Goal: Task Accomplishment & Management: Use online tool/utility

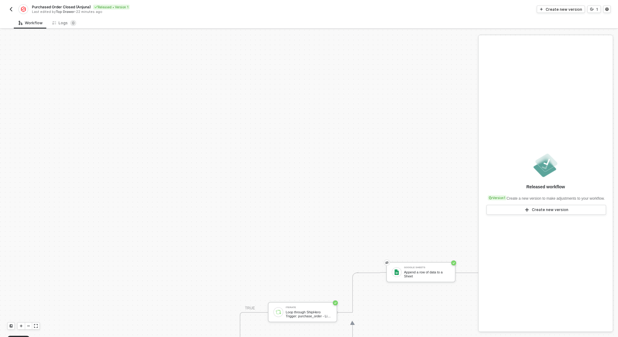
scroll to position [161, 0]
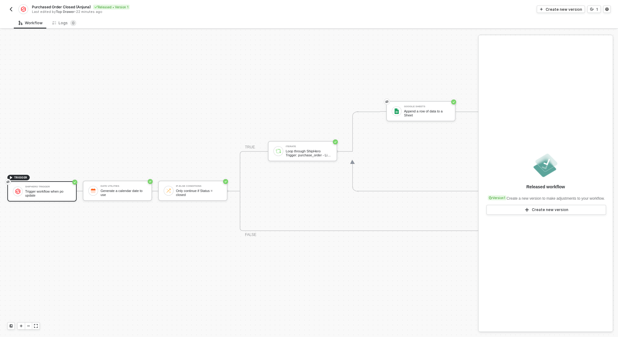
click at [10, 8] on img "button" at bounding box center [11, 9] width 5 height 5
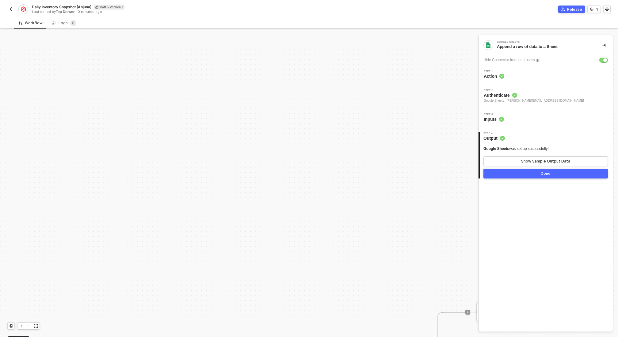
scroll to position [176, 0]
click at [11, 8] on img "button" at bounding box center [11, 9] width 5 height 5
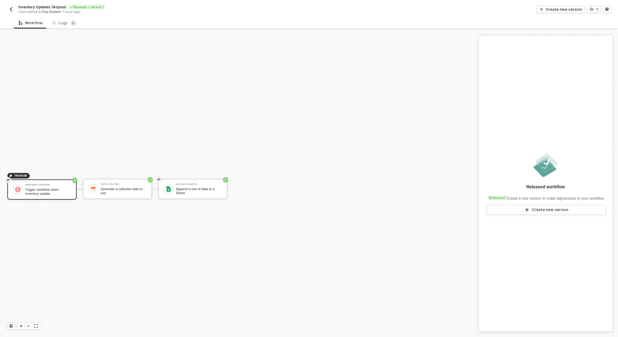
scroll to position [11, 0]
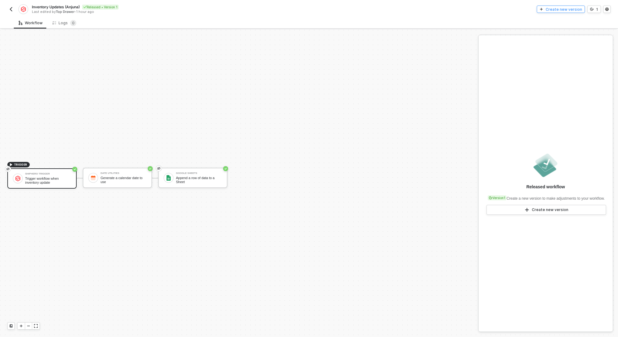
click at [557, 9] on div "Create new version" at bounding box center [564, 9] width 37 height 5
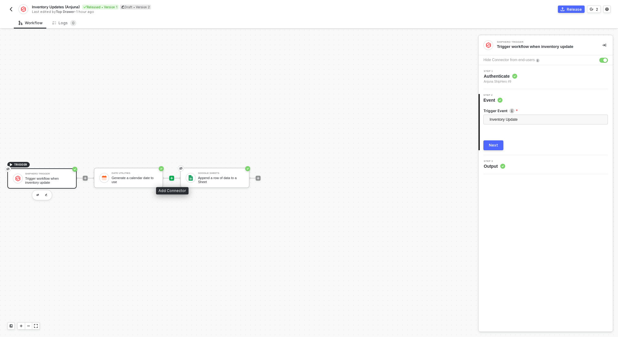
click at [173, 177] on icon "icon-play" at bounding box center [172, 178] width 4 height 4
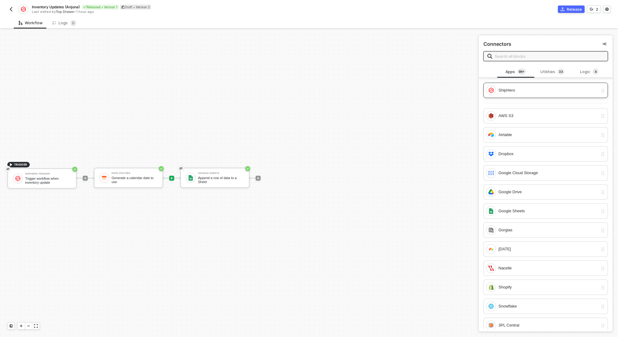
click at [505, 94] on div "ShipHero" at bounding box center [543, 90] width 112 height 10
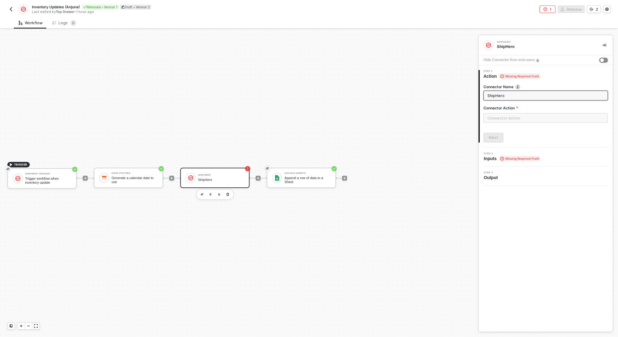
click at [602, 59] on div "button" at bounding box center [603, 60] width 4 height 4
click at [506, 119] on input "text" at bounding box center [546, 118] width 125 height 10
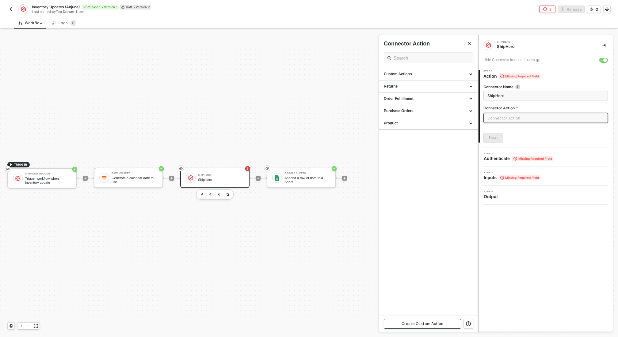
click at [413, 324] on div "Create Custom Action" at bounding box center [423, 323] width 42 height 5
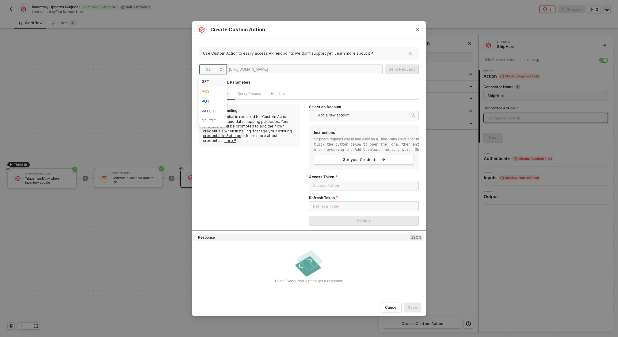
click at [219, 68] on span "GET" at bounding box center [214, 69] width 17 height 9
click at [214, 91] on div "POST" at bounding box center [213, 91] width 23 height 7
click at [303, 69] on div at bounding box center [287, 70] width 38 height 10
click at [352, 112] on span "+ Add a new account" at bounding box center [365, 115] width 100 height 10
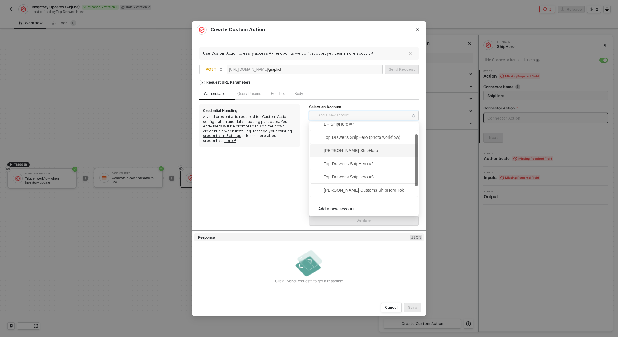
scroll to position [40, 0]
click at [352, 196] on span "Anjuna ShipHero #9" at bounding box center [338, 194] width 48 height 7
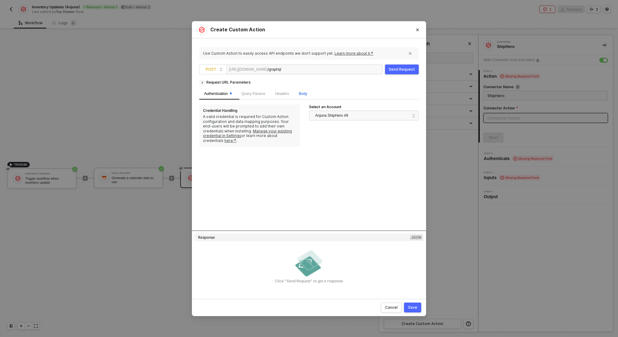
click at [307, 92] on span "Body" at bounding box center [303, 93] width 8 height 4
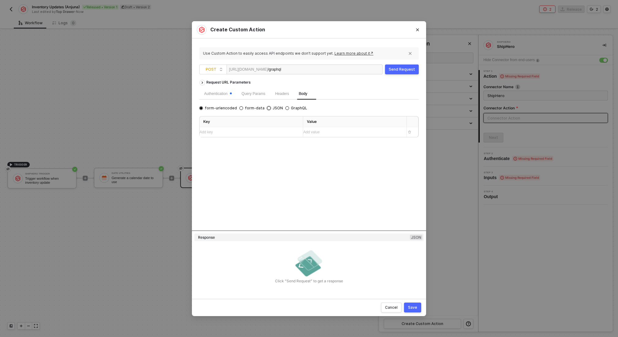
click at [267, 109] on input "JSON" at bounding box center [269, 108] width 4 height 4
radio input "true"
radio input "false"
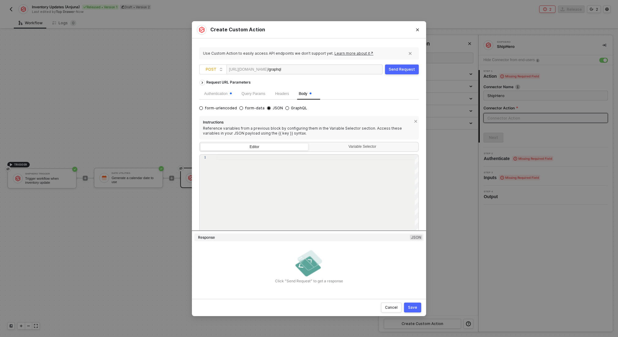
click at [236, 160] on div at bounding box center [318, 196] width 202 height 85
paste textarea "}"
type textarea "}"
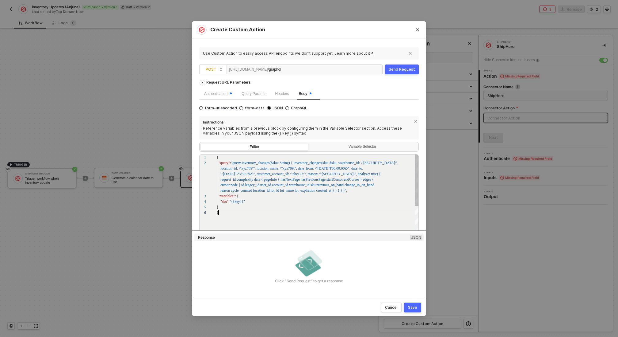
scroll to position [0, 1]
click at [348, 148] on div "Variable Selector" at bounding box center [363, 146] width 100 height 5
click at [310, 143] on input "Variable Selector" at bounding box center [310, 143] width 0 height 0
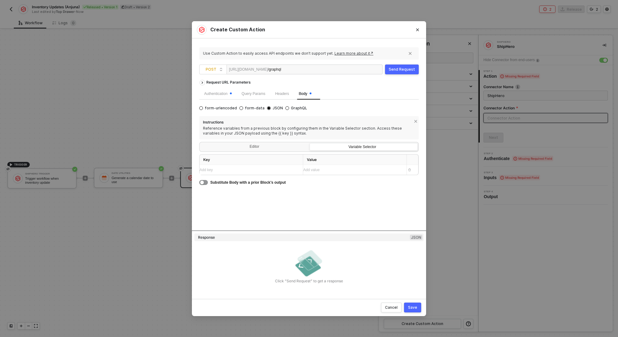
click at [238, 172] on div "Add key ﻿" at bounding box center [249, 170] width 98 height 10
click at [329, 170] on div "Add value ﻿" at bounding box center [349, 170] width 92 height 6
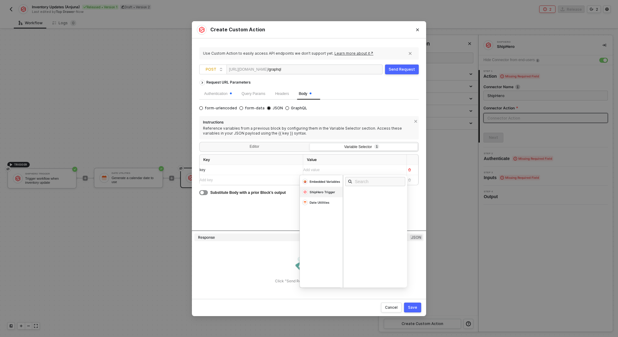
click at [323, 183] on div "ShipHero Trigger" at bounding box center [325, 181] width 31 height 4
click at [356, 232] on div "inventory" at bounding box center [356, 232] width 14 height 3
click at [240, 205] on div "Request URL Parameters Authentication Query Params Headers Body form-urlencoded…" at bounding box center [309, 153] width 220 height 153
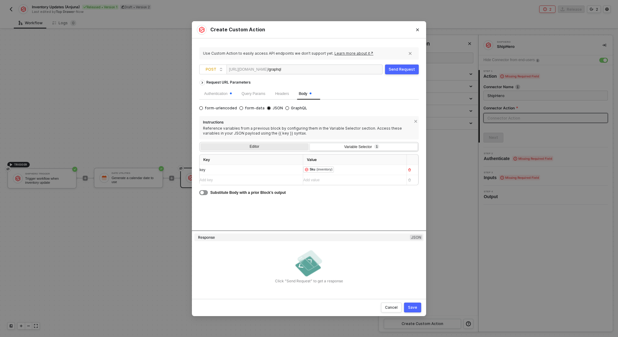
click at [254, 146] on div "Editor" at bounding box center [255, 147] width 108 height 9
click at [201, 143] on input "Editor" at bounding box center [201, 143] width 0 height 0
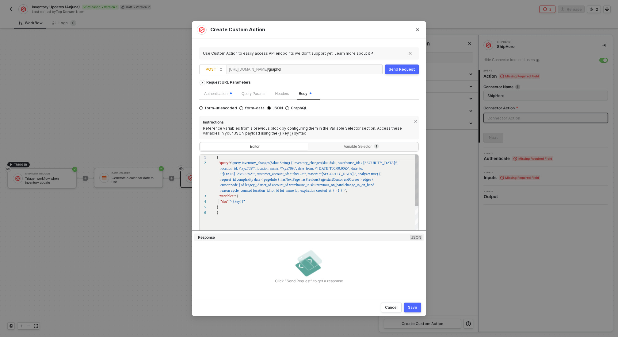
scroll to position [6, 0]
click at [400, 69] on div "Send Request" at bounding box center [402, 69] width 26 height 5
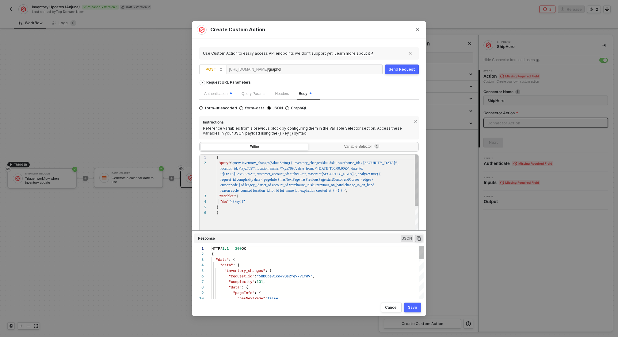
scroll to position [55, 0]
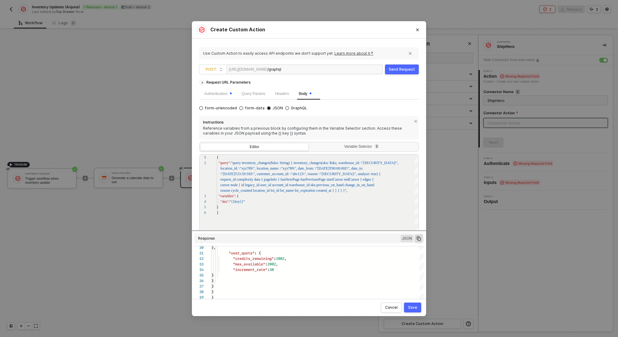
click at [412, 309] on button "Save" at bounding box center [412, 307] width 17 height 10
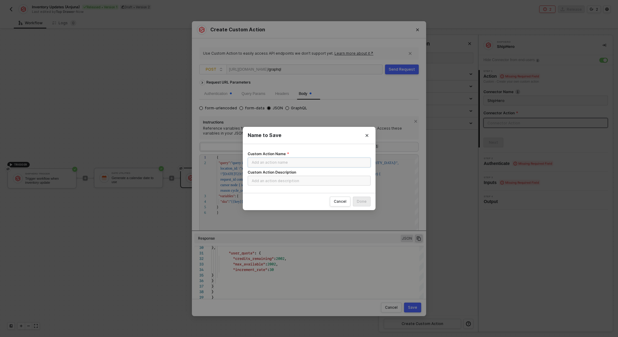
click at [260, 161] on input "Custom Action Name" at bounding box center [309, 162] width 123 height 10
type input "Shiphero Inventory Change Log"
click at [366, 201] on div "Done" at bounding box center [362, 201] width 10 height 5
radio input "true"
radio input "false"
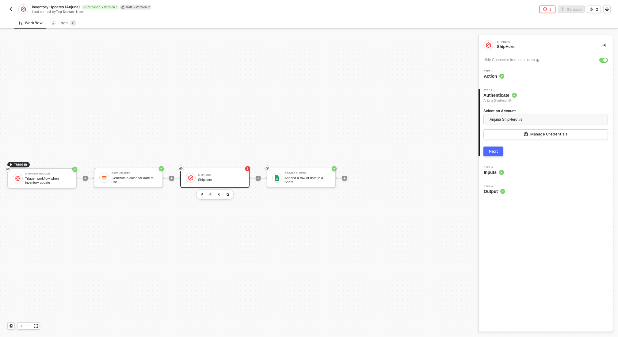
click at [490, 152] on div "Next" at bounding box center [493, 151] width 9 height 5
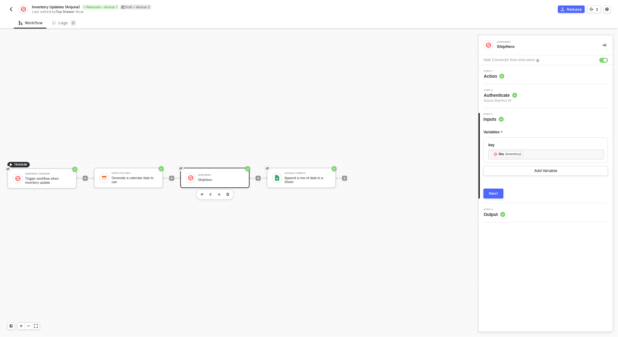
click at [495, 192] on div "Next" at bounding box center [493, 193] width 9 height 5
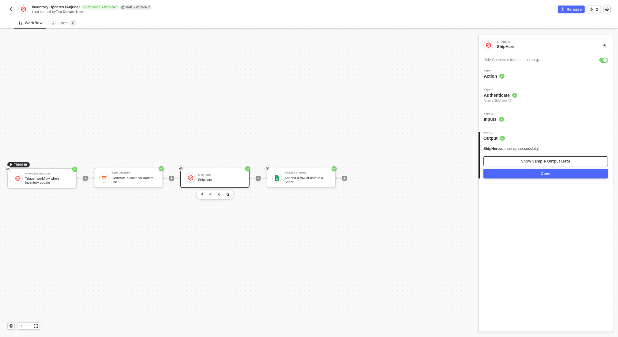
click at [520, 162] on button "Show Sample Output Data" at bounding box center [546, 161] width 125 height 10
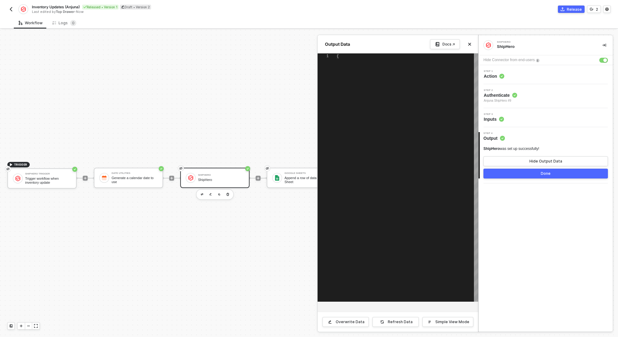
type textarea "{ "data": { "data": { "inventory_changes": { "request_id": "68b0bf6a13d19ad3e15…"
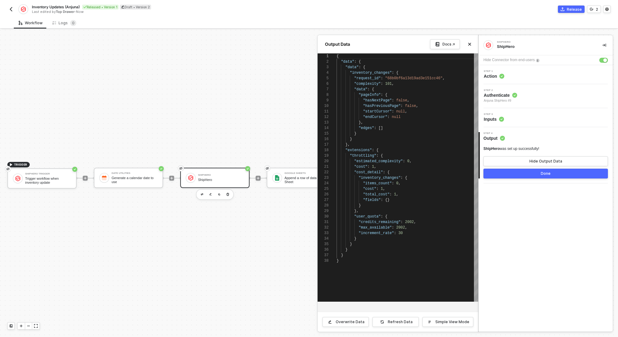
click at [533, 114] on div "Step 3 Inputs" at bounding box center [546, 117] width 133 height 9
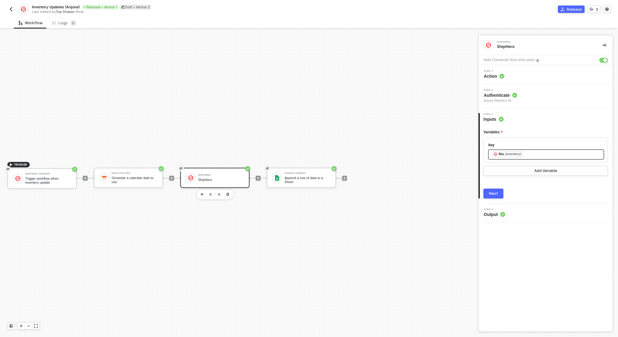
click at [529, 153] on div "﻿ ﻿ Sku (inventory) ﻿" at bounding box center [546, 154] width 108 height 7
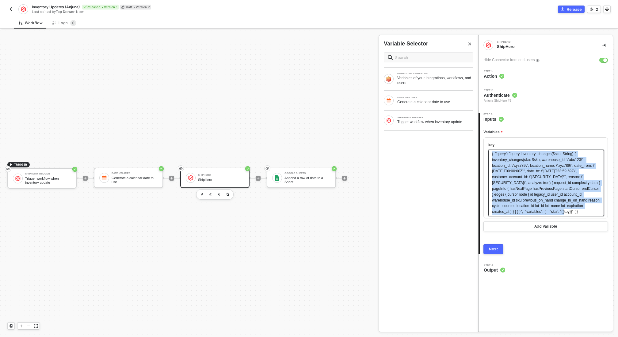
drag, startPoint x: 532, startPoint y: 217, endPoint x: 484, endPoint y: 142, distance: 88.7
click at [484, 142] on div "key { "query": "query inventory_changes($sku: String) { inventory_changes(sku: …" at bounding box center [546, 177] width 125 height 81
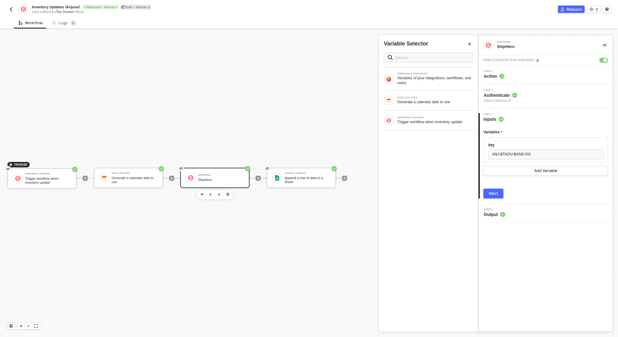
click at [493, 195] on button "Next" at bounding box center [494, 193] width 20 height 10
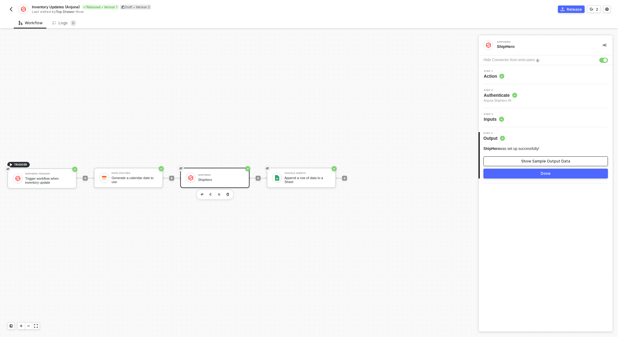
click at [524, 162] on div "Show Sample Output Data" at bounding box center [546, 161] width 49 height 5
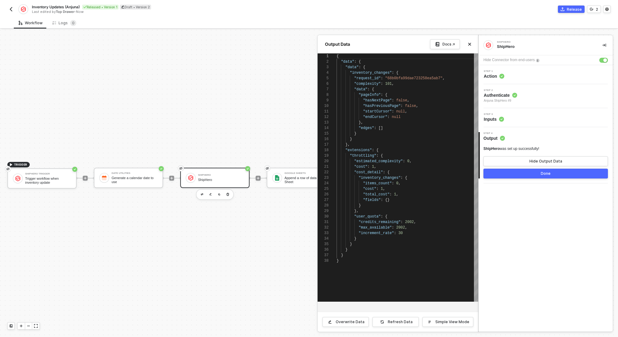
click at [524, 77] on div "Step 1 Action" at bounding box center [546, 74] width 133 height 9
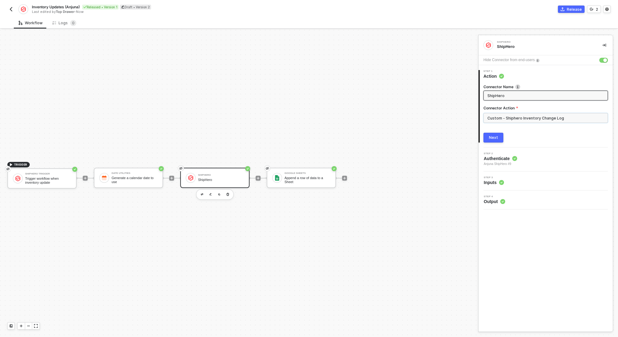
click at [548, 117] on input "Custom - Shiphero Inventory Change Log" at bounding box center [546, 118] width 125 height 10
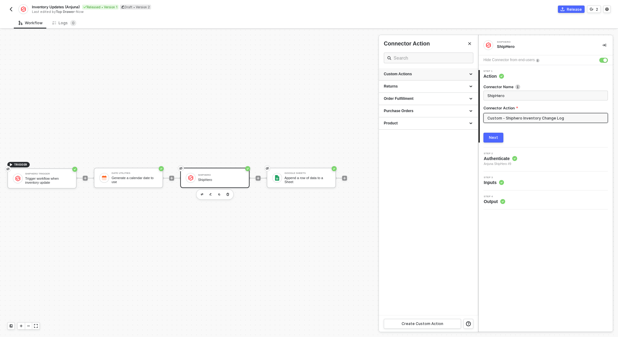
click at [463, 75] on div "Custom Actions" at bounding box center [428, 73] width 89 height 5
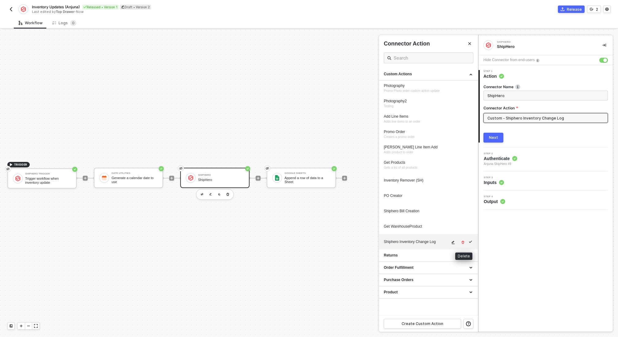
click at [454, 241] on icon "icon-edit" at bounding box center [453, 242] width 3 height 3
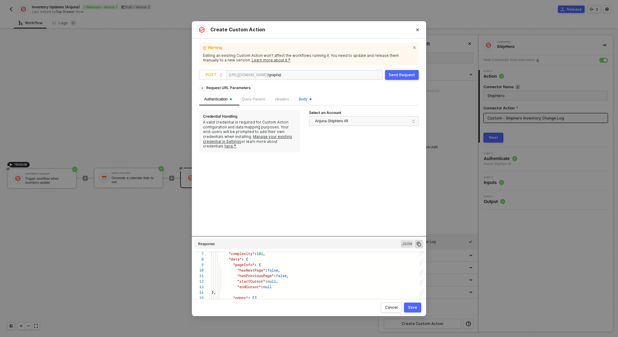
click at [306, 97] on span "Body" at bounding box center [305, 99] width 13 height 4
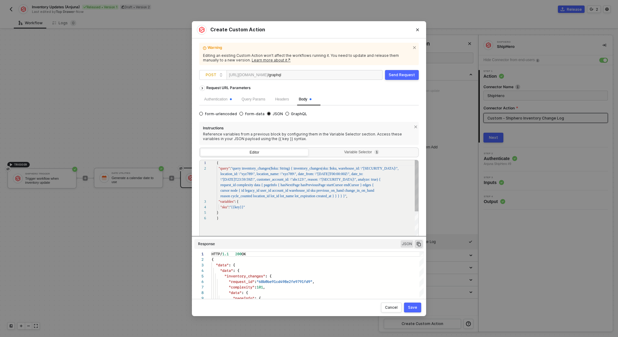
scroll to position [11, 24]
type textarea "\"xyz789\", location_name: \"xyz789\", date_from: \"2025-01-01T00:00:00Z\", dat…"
click at [349, 149] on div "Variable Selector 1" at bounding box center [364, 152] width 108 height 9
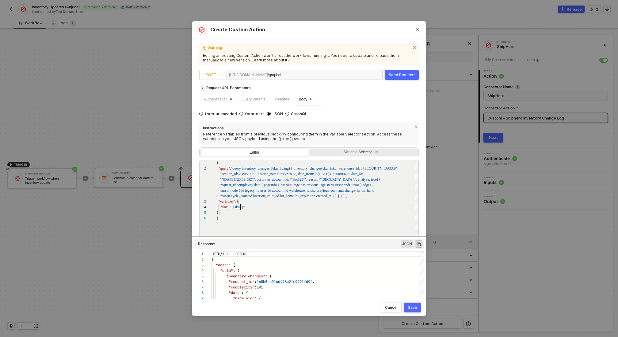
click at [310, 148] on input "Variable Selector 1" at bounding box center [310, 148] width 0 height 0
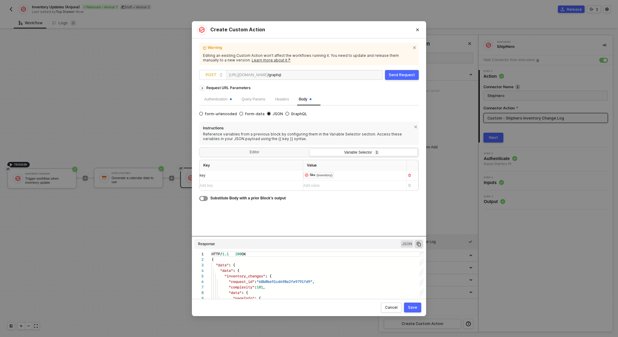
click at [224, 178] on div "key" at bounding box center [246, 175] width 92 height 6
click at [405, 73] on div "Send Request" at bounding box center [402, 74] width 26 height 5
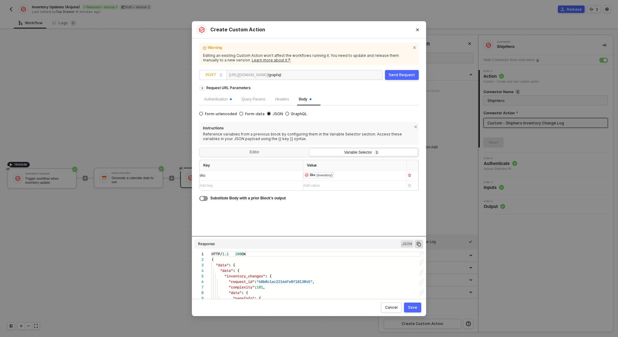
click at [414, 309] on button "Save" at bounding box center [412, 307] width 17 height 10
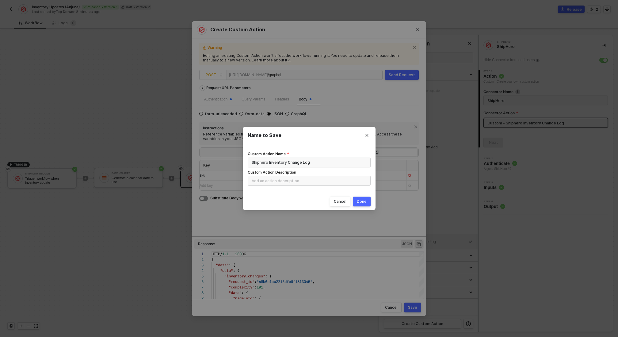
click at [365, 198] on button "Done" at bounding box center [362, 201] width 18 height 10
radio input "true"
radio input "false"
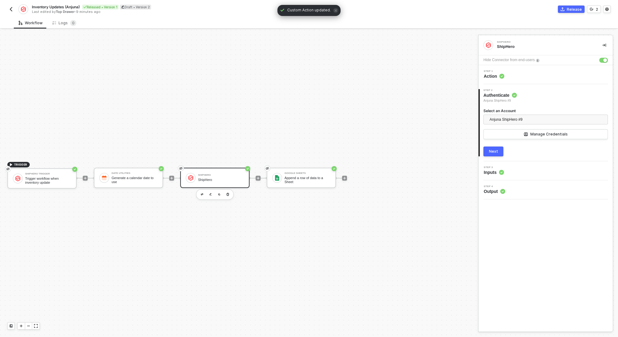
click at [499, 148] on button "Next" at bounding box center [494, 151] width 20 height 10
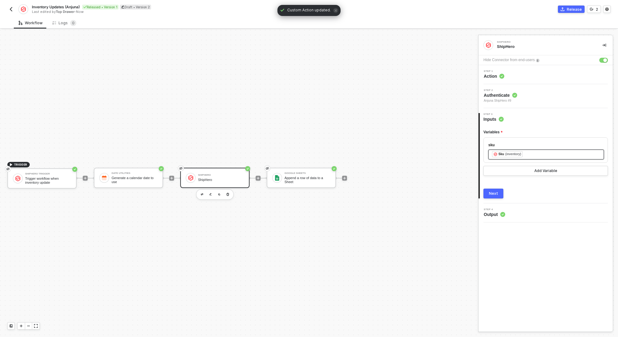
click at [527, 152] on div "﻿ ﻿ Sku (inventory) ﻿" at bounding box center [546, 154] width 108 height 7
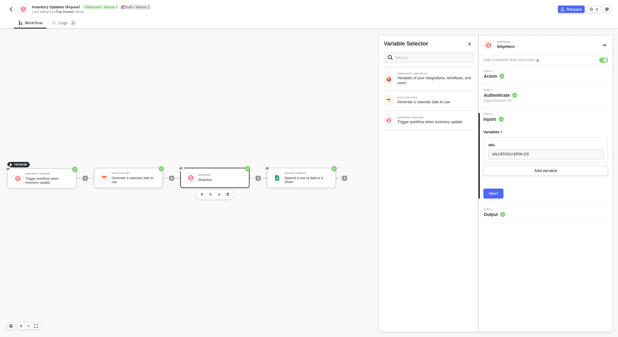
click at [497, 191] on div "Next" at bounding box center [493, 193] width 9 height 5
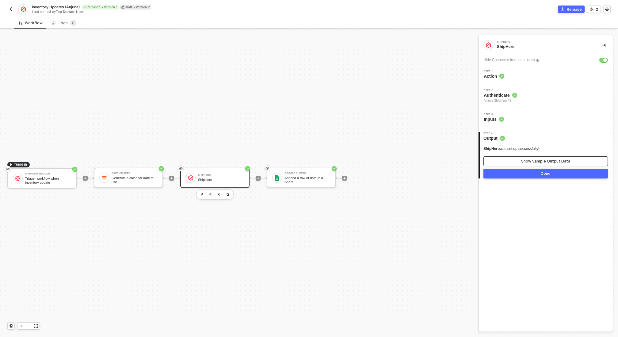
click at [528, 157] on button "Show Sample Output Data" at bounding box center [546, 161] width 125 height 10
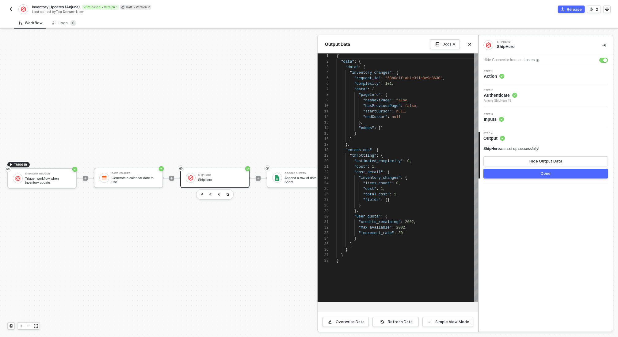
click at [529, 117] on div "Step 3 Inputs" at bounding box center [546, 117] width 133 height 9
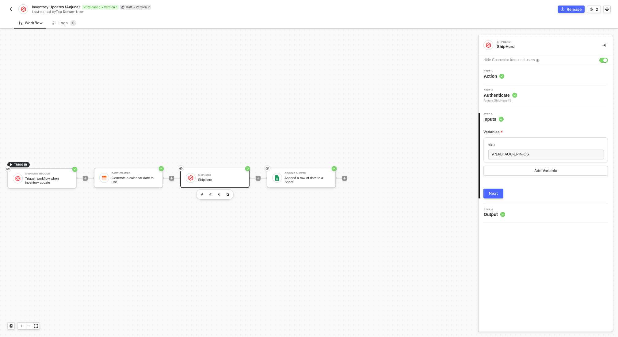
click at [526, 98] on div "Step 2 Authenticate Anjuna ShipHero #9" at bounding box center [546, 96] width 133 height 14
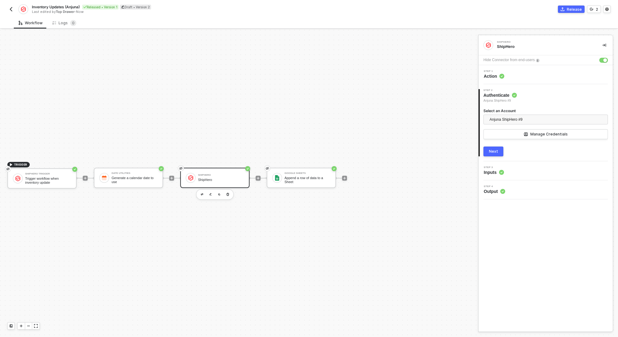
click at [530, 74] on div "Step 1 Action" at bounding box center [546, 74] width 133 height 9
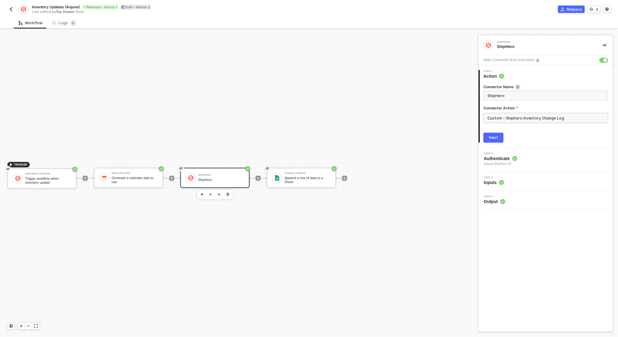
click at [538, 120] on input "Custom - Shiphero Inventory Change Log" at bounding box center [546, 118] width 125 height 10
click at [467, 75] on div "Custom Actions" at bounding box center [428, 73] width 89 height 5
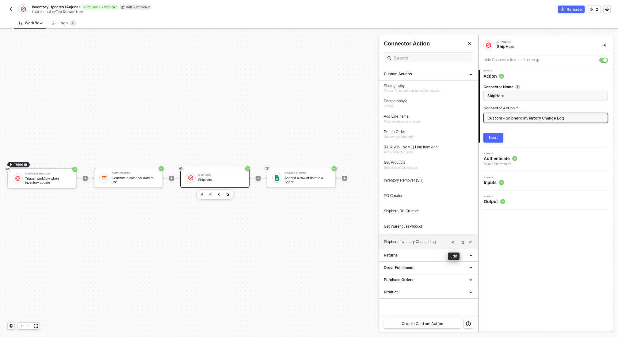
click at [455, 242] on icon "icon-edit" at bounding box center [454, 242] width 4 height 4
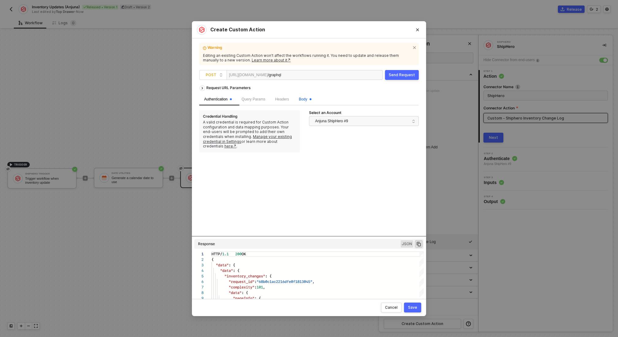
click at [306, 97] on span "Body" at bounding box center [305, 99] width 13 height 4
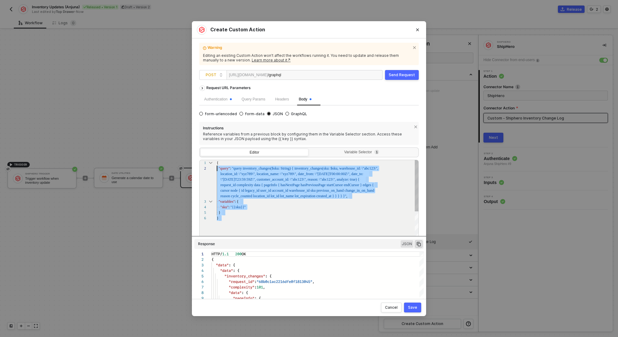
scroll to position [0, 0]
drag, startPoint x: 227, startPoint y: 215, endPoint x: 211, endPoint y: 159, distance: 58.6
paste textarea "Editor content;Press Alt+F1 for Accessibility Options."
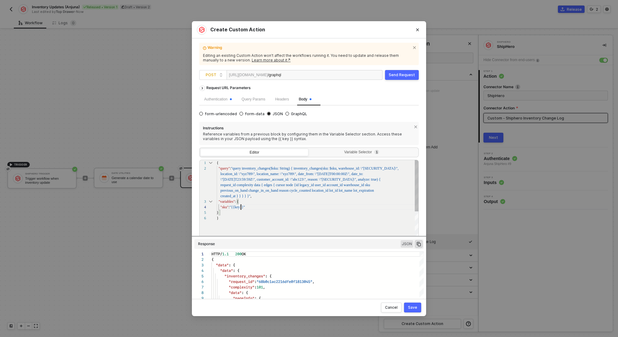
scroll to position [11, 24]
click at [240, 209] on span ""{{key}}"" at bounding box center [237, 207] width 15 height 4
type textarea "tory_changes(sku: $sku, warehouse_id: \"abc123\", location_id: \"xyz789\", loca…"
click at [346, 152] on div "Variable Selector 1" at bounding box center [363, 152] width 100 height 5
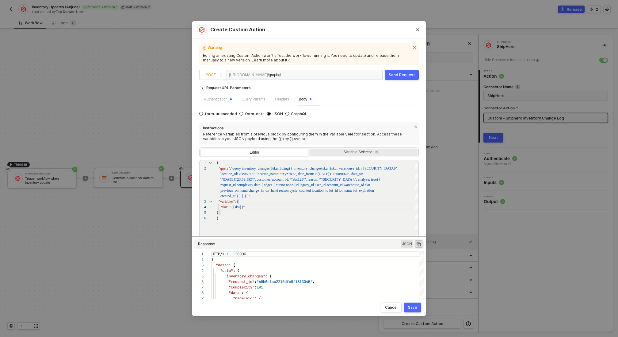
click at [310, 148] on input "Variable Selector 1" at bounding box center [310, 148] width 0 height 0
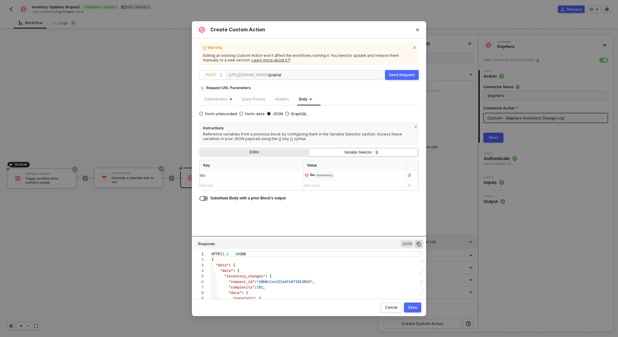
click at [255, 149] on div "Editor" at bounding box center [255, 152] width 108 height 9
click at [201, 148] on input "Editor" at bounding box center [201, 148] width 0 height 0
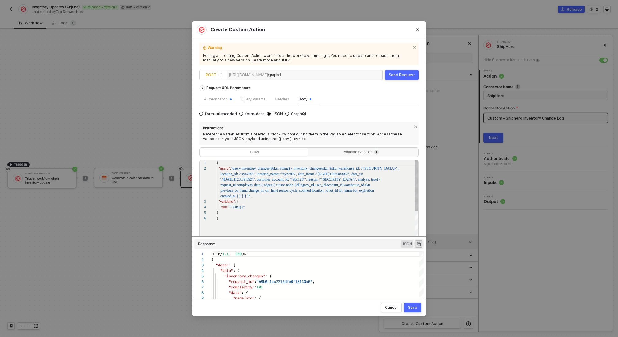
scroll to position [6, 0]
click at [404, 71] on button "Send Request" at bounding box center [402, 75] width 34 height 10
click at [410, 306] on div "Save" at bounding box center [412, 307] width 9 height 5
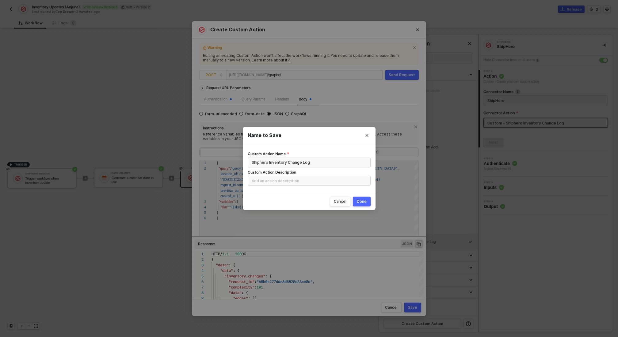
click at [364, 200] on div "Done" at bounding box center [362, 201] width 10 height 5
radio input "true"
radio input "false"
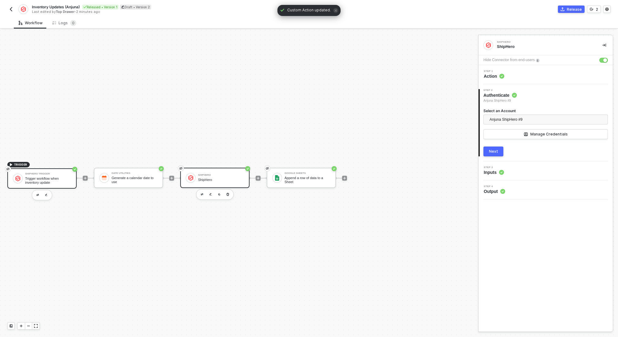
click at [49, 176] on div "Trigger workflow when inventory update" at bounding box center [48, 180] width 46 height 8
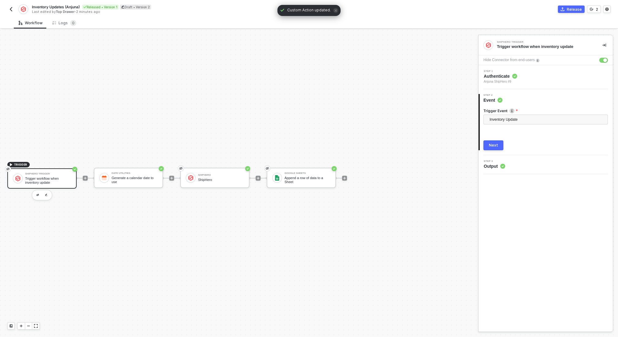
click at [495, 145] on div "Next" at bounding box center [493, 145] width 9 height 5
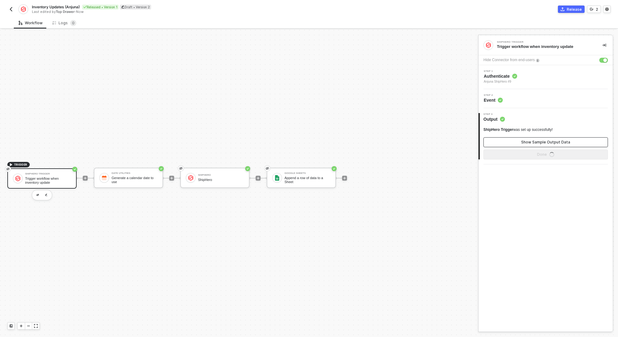
click at [520, 143] on button "Show Sample Output Data" at bounding box center [546, 142] width 125 height 10
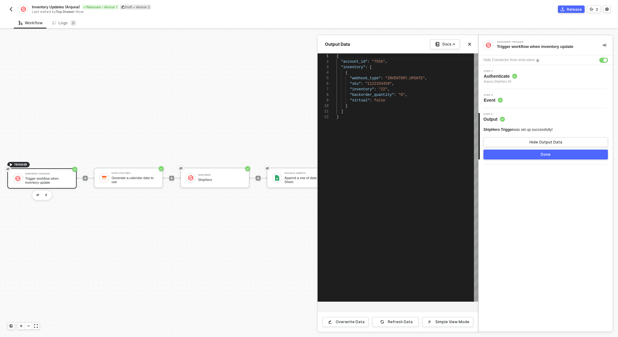
click at [281, 126] on div at bounding box center [309, 183] width 618 height 307
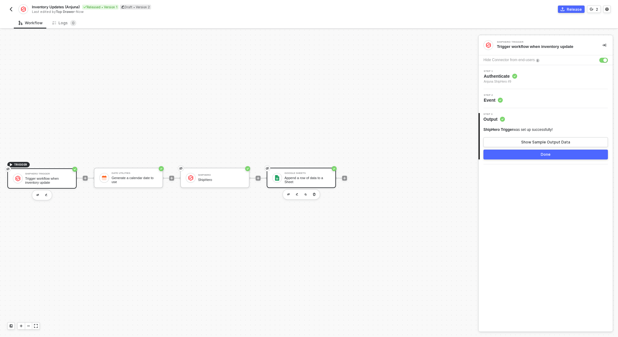
click at [299, 179] on div "Append a row of data to a Sheet" at bounding box center [308, 180] width 46 height 8
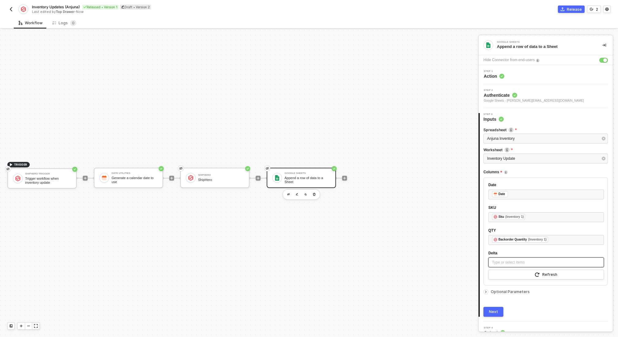
click at [522, 261] on div "Type or select items ﻿" at bounding box center [546, 262] width 108 height 6
click at [448, 120] on div "Trigger workflow when inventory update" at bounding box center [436, 121] width 76 height 5
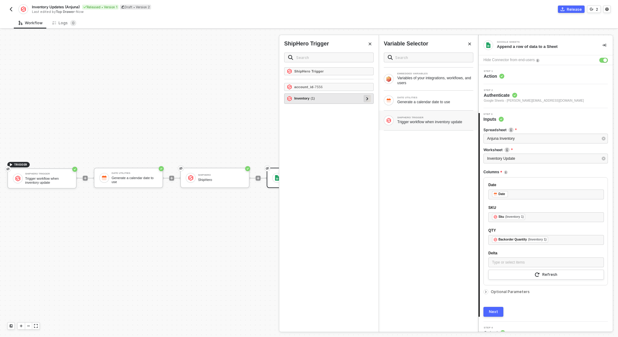
click at [367, 98] on icon at bounding box center [368, 98] width 2 height 3
click at [365, 106] on div at bounding box center [364, 108] width 3 height 7
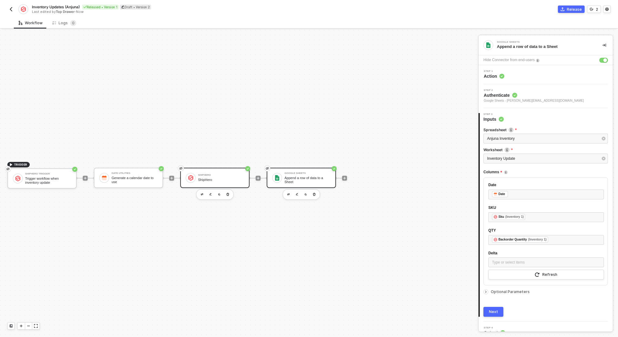
click at [201, 172] on div "ShipHero ShipHero" at bounding box center [221, 178] width 46 height 12
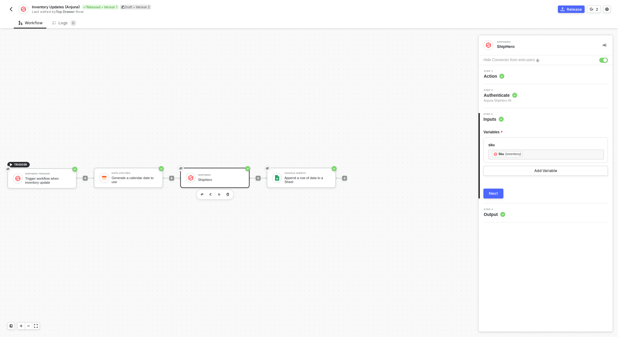
click at [496, 193] on div "Next" at bounding box center [493, 193] width 9 height 5
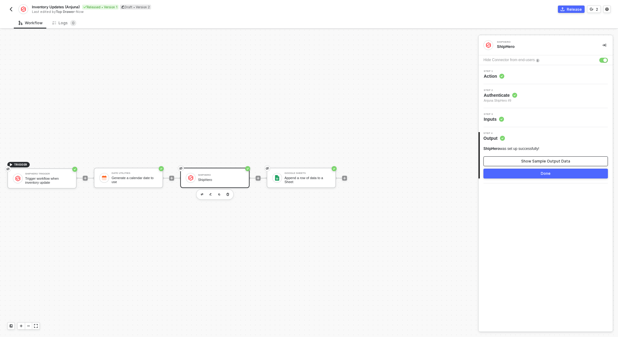
click at [529, 161] on div "Show Sample Output Data" at bounding box center [546, 161] width 49 height 5
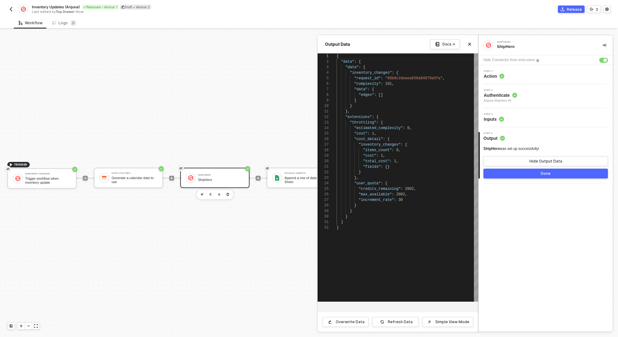
click at [13, 10] on img "button" at bounding box center [11, 9] width 5 height 5
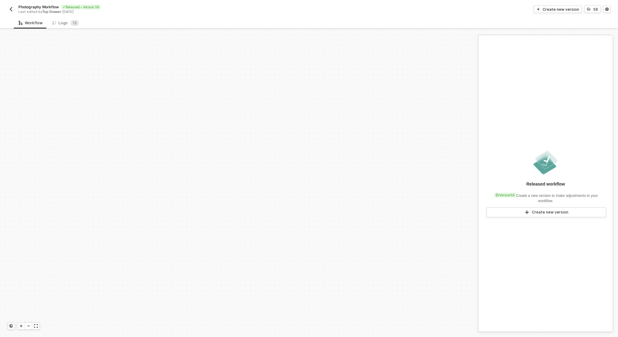
scroll to position [199, 0]
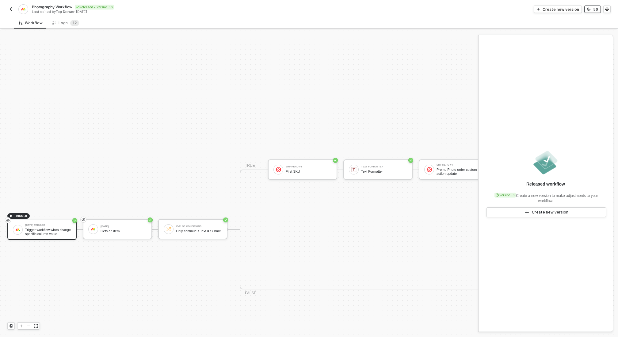
click at [594, 8] on button "56" at bounding box center [593, 9] width 17 height 7
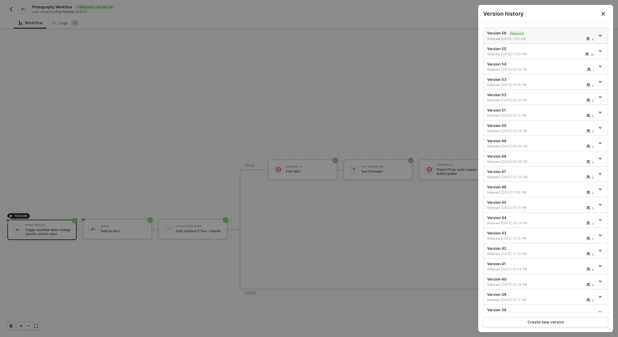
click at [600, 35] on icon "icon-arrow-down" at bounding box center [600, 35] width 3 height 3
click at [466, 66] on div at bounding box center [309, 168] width 618 height 337
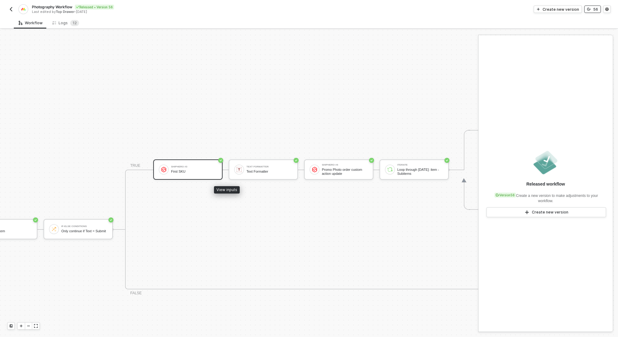
scroll to position [199, 160]
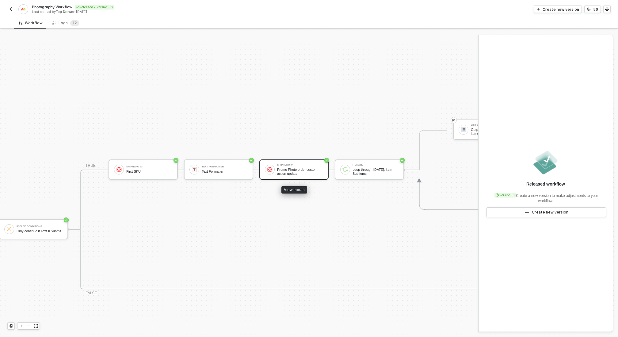
click at [314, 172] on div "Promo Photo order custom action update" at bounding box center [300, 171] width 46 height 8
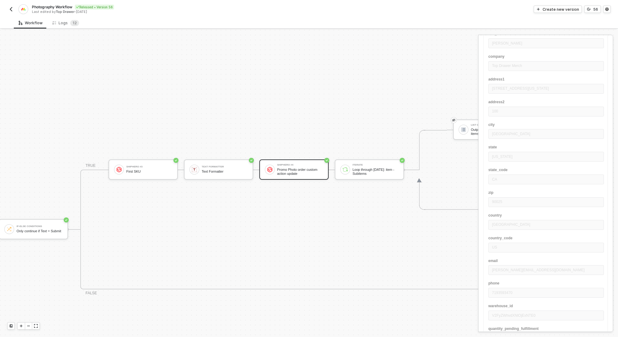
scroll to position [318, 0]
click at [594, 9] on div "56" at bounding box center [596, 9] width 5 height 5
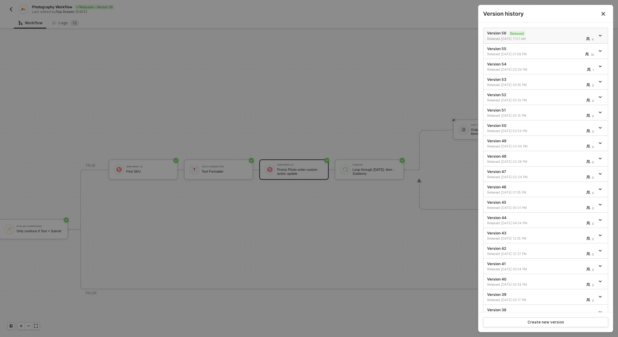
click at [600, 34] on icon "icon-arrow-down" at bounding box center [600, 35] width 3 height 3
click at [582, 44] on div "Make a copy" at bounding box center [579, 46] width 38 height 6
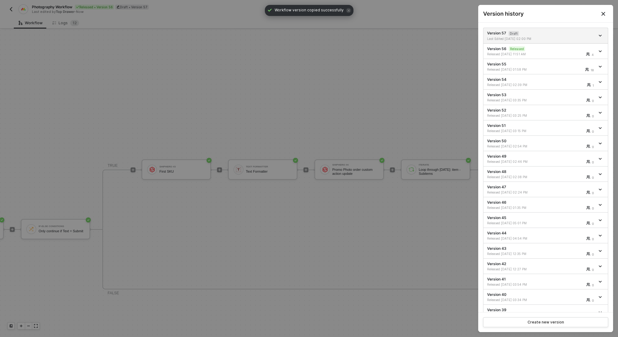
click at [399, 108] on div at bounding box center [309, 168] width 618 height 337
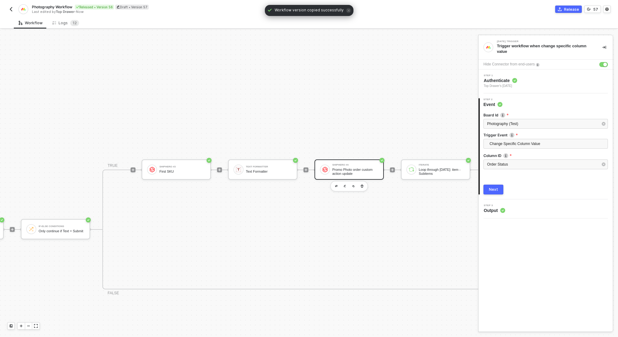
click at [360, 173] on div "Promo Photo order custom action update" at bounding box center [356, 171] width 46 height 8
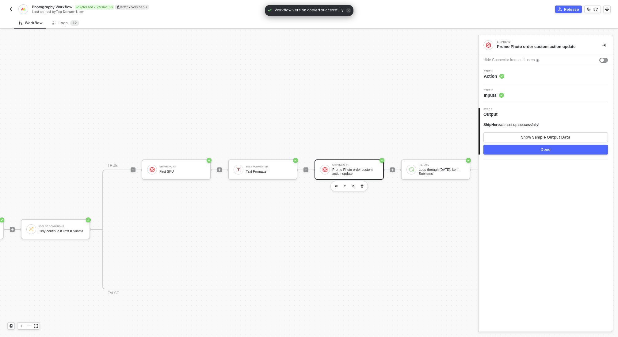
click at [528, 94] on div "Step 2 Inputs" at bounding box center [546, 93] width 133 height 9
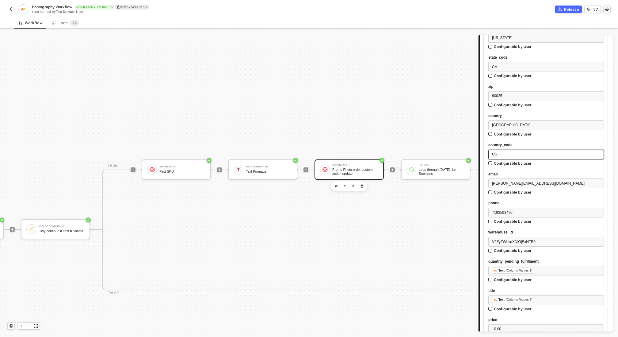
scroll to position [577, 0]
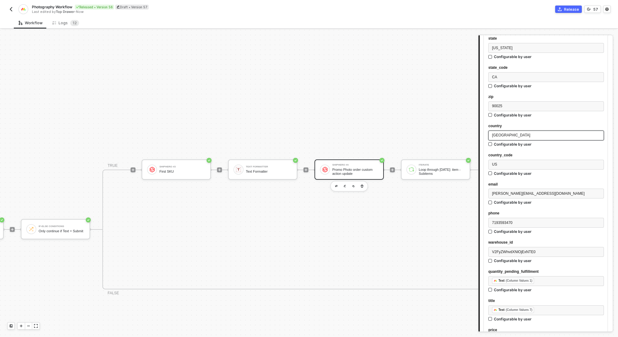
click at [523, 135] on div "USA" at bounding box center [546, 135] width 108 height 6
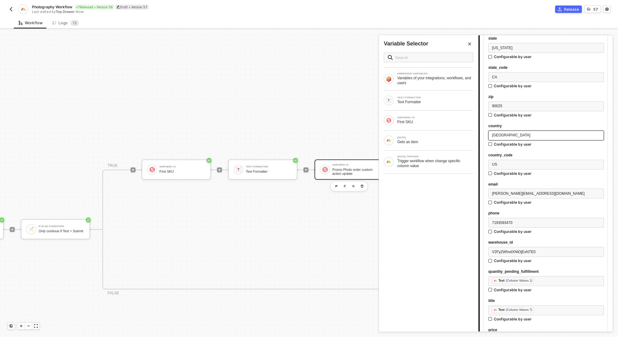
click at [523, 135] on div "USA" at bounding box center [546, 135] width 108 height 6
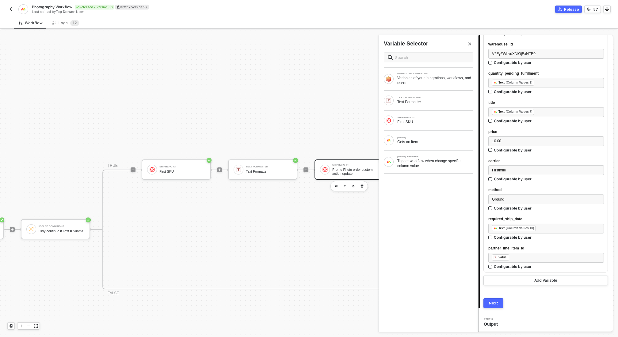
click at [490, 302] on div "Next" at bounding box center [493, 302] width 9 height 5
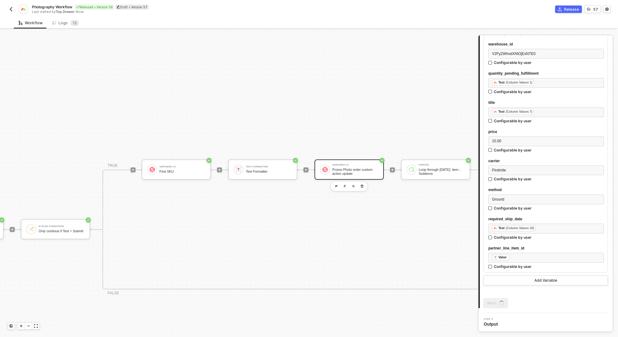
scroll to position [0, 0]
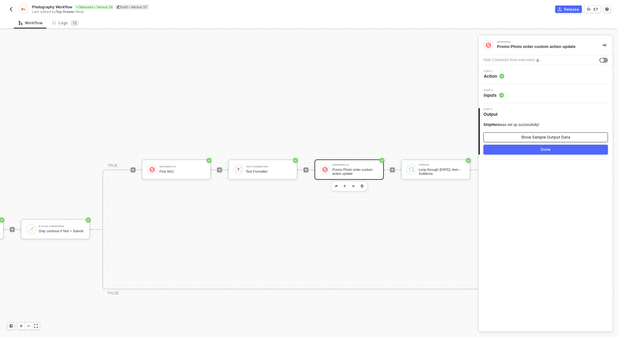
click at [557, 136] on div "Show Sample Output Data" at bounding box center [546, 137] width 49 height 5
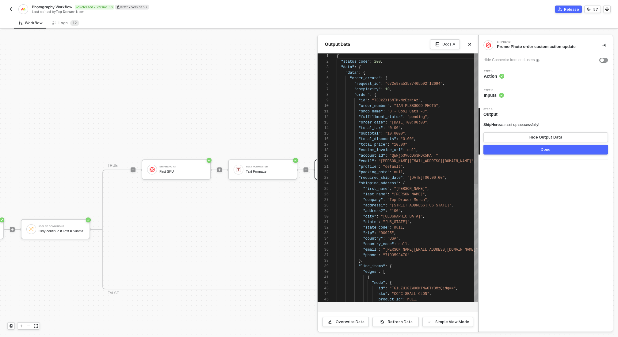
scroll to position [55, 0]
click at [550, 151] on div "Done" at bounding box center [546, 149] width 10 height 5
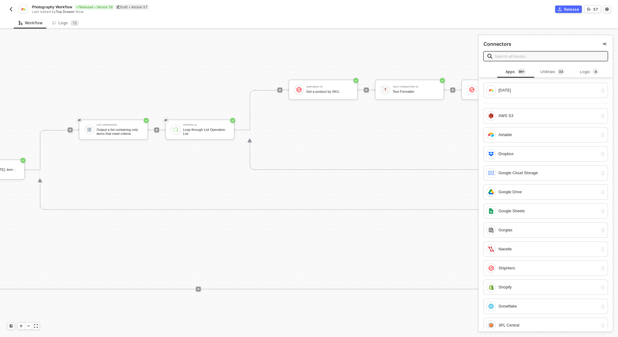
scroll to position [199, 606]
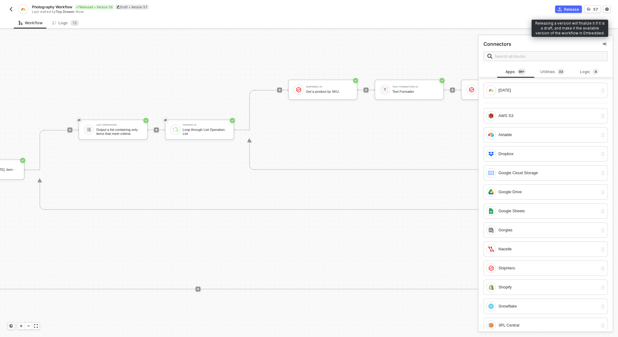
click at [571, 9] on div "Release" at bounding box center [571, 9] width 15 height 5
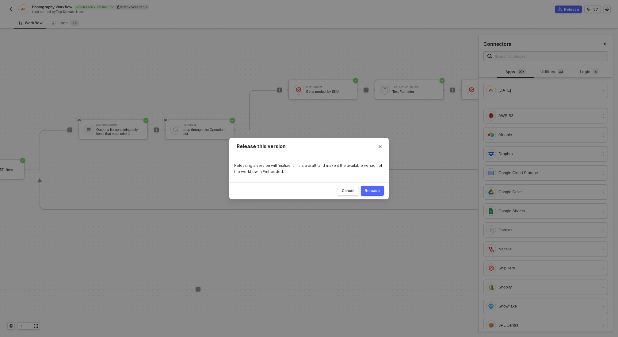
click at [375, 192] on div "Release" at bounding box center [372, 190] width 15 height 5
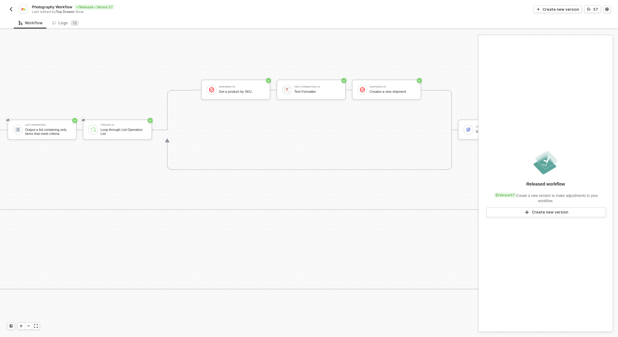
click at [7, 7] on button "button" at bounding box center [10, 9] width 7 height 7
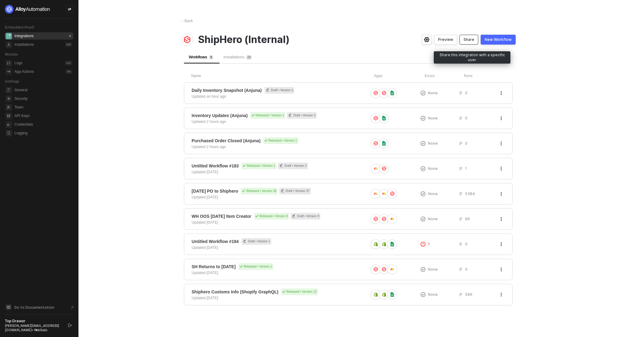
click at [470, 41] on div "Share" at bounding box center [469, 39] width 11 height 5
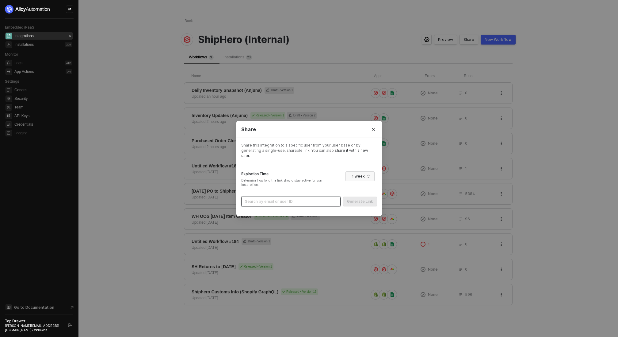
click at [293, 197] on input "search" at bounding box center [291, 201] width 92 height 9
type input "dabi"
click at [265, 213] on div "ian+dabin@topdrawermerch.com (658490e1abb238d62548c781)" at bounding box center [291, 213] width 89 height 6
click at [361, 199] on div "Generate Link" at bounding box center [360, 201] width 26 height 5
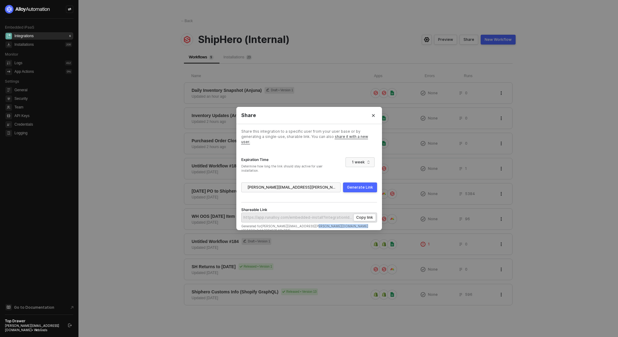
drag, startPoint x: 357, startPoint y: 224, endPoint x: 313, endPoint y: 221, distance: 44.0
click at [313, 224] on div "Generated for ian+dabin@topdrawermerch.com (658490e1abb238d62548c781)" at bounding box center [305, 228] width 129 height 9
copy div "658490e1abb238d62548c781"
click at [121, 70] on div "Share Share this integration to a specific user from your user base or by gener…" at bounding box center [309, 168] width 618 height 337
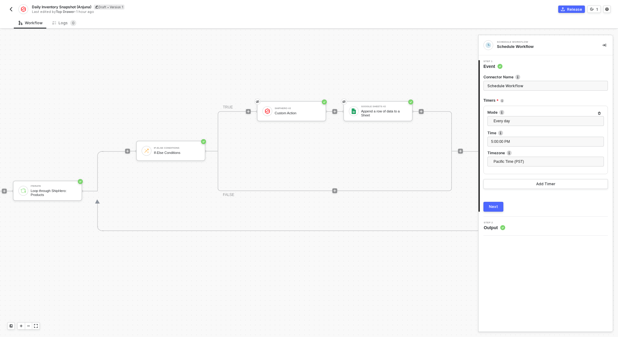
scroll to position [161, 345]
click at [280, 107] on div "ShipHero #2" at bounding box center [293, 108] width 46 height 2
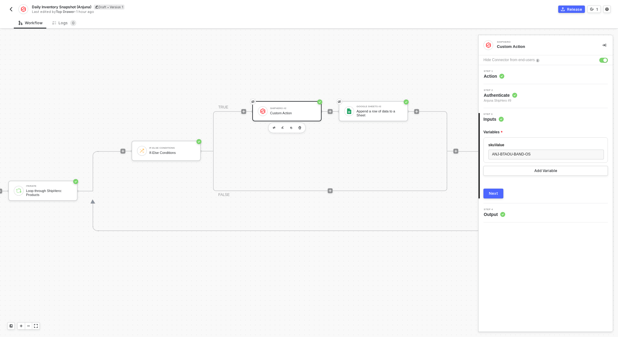
click at [524, 98] on div "Step 2 Authenticate [PERSON_NAME] #9" at bounding box center [546, 96] width 133 height 14
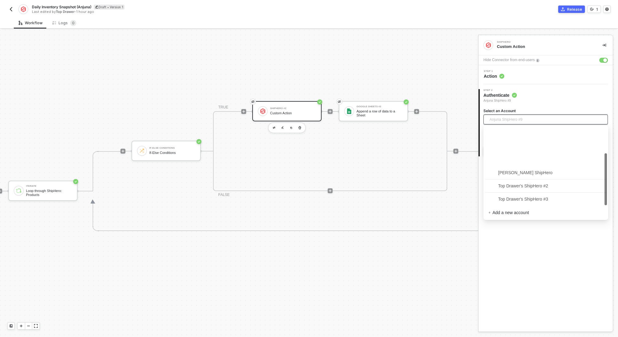
click at [534, 117] on span "Anjuna ShipHero #9" at bounding box center [544, 119] width 109 height 10
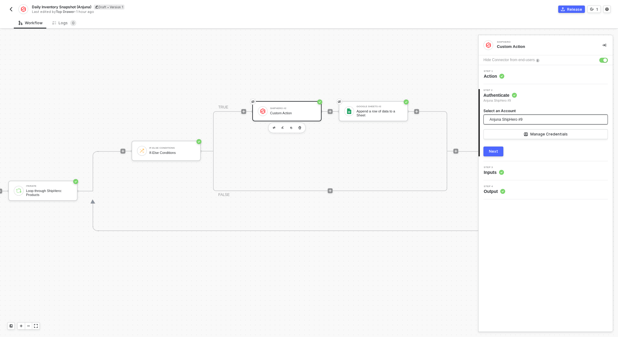
click at [543, 245] on div "ShipHero Custom Action Hide Connector from end-users Step 1 Action 2 Step 2 Aut…" at bounding box center [546, 183] width 134 height 296
click at [527, 75] on div "Step 1 Action" at bounding box center [546, 74] width 133 height 9
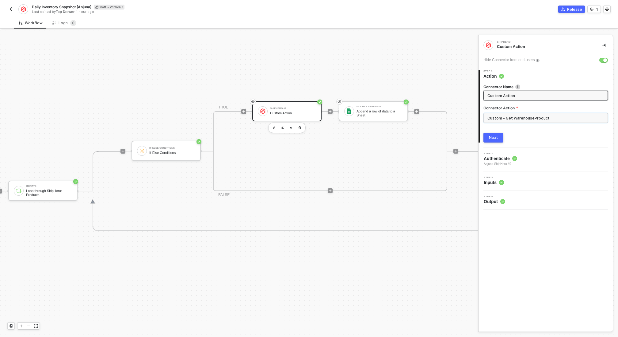
click at [536, 117] on input "Custom - Get WarehouseProduct" at bounding box center [546, 118] width 125 height 10
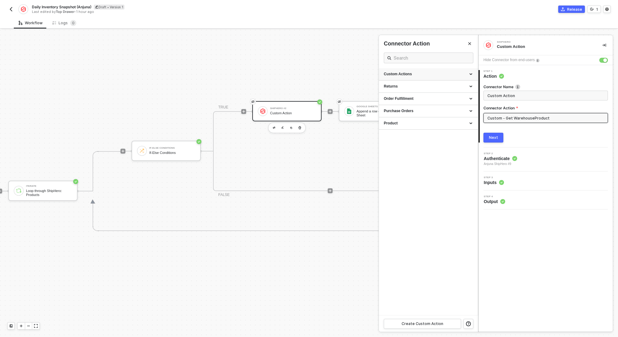
click at [447, 70] on div "Custom Actions" at bounding box center [428, 74] width 99 height 12
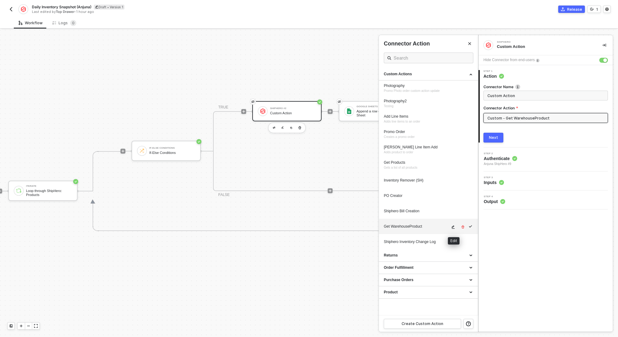
click at [456, 226] on span "icon-edit" at bounding box center [454, 227] width 4 height 4
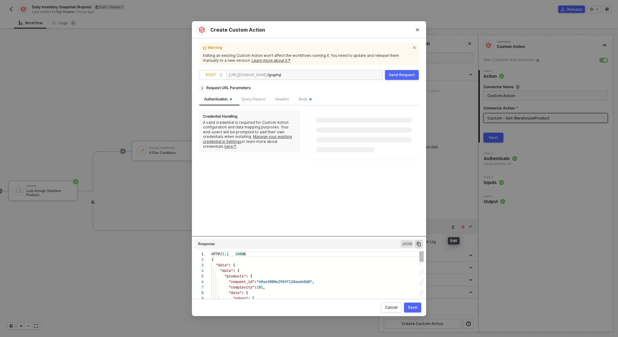
scroll to position [55, 0]
click at [308, 99] on span "Body" at bounding box center [305, 99] width 13 height 4
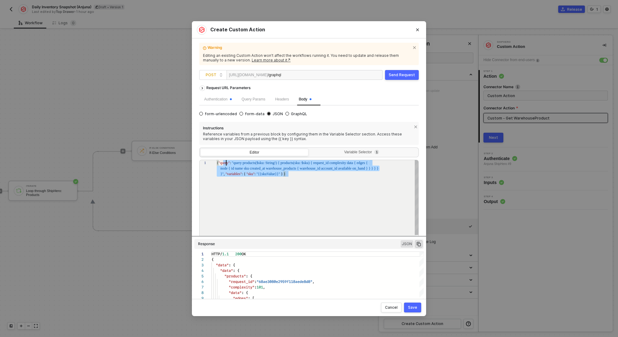
scroll to position [0, 0]
drag, startPoint x: 297, startPoint y: 175, endPoint x: 209, endPoint y: 160, distance: 89.1
paste textarea "Editor content;Press Alt+F1 for Accessibility Options."
type textarea "}"
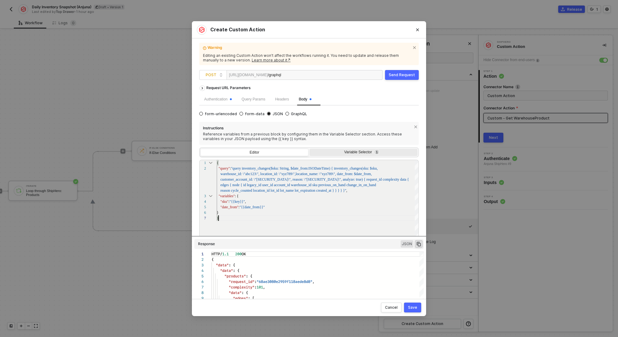
click at [339, 154] on div "Variable Selector 1" at bounding box center [364, 152] width 108 height 9
click at [310, 148] on input "Variable Selector 1" at bounding box center [310, 148] width 0 height 0
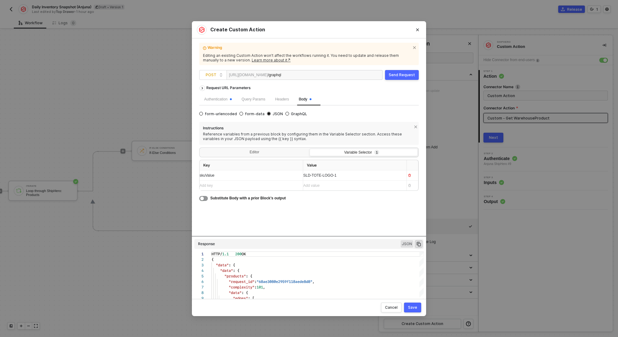
click at [241, 186] on div "Add key ﻿" at bounding box center [246, 186] width 92 height 6
click at [261, 149] on div "Editor" at bounding box center [255, 152] width 108 height 9
click at [201, 148] on input "Editor" at bounding box center [201, 148] width 0 height 0
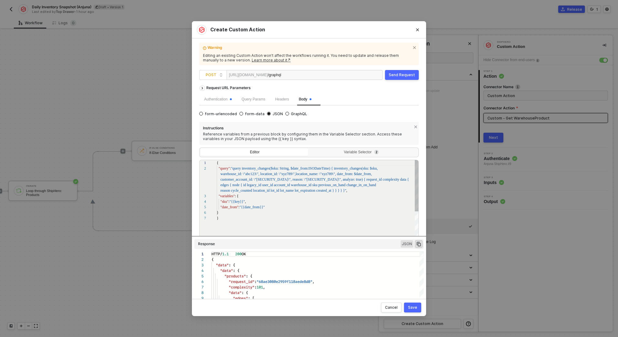
scroll to position [11, 0]
click at [418, 32] on button "Close" at bounding box center [418, 30] width 10 height 10
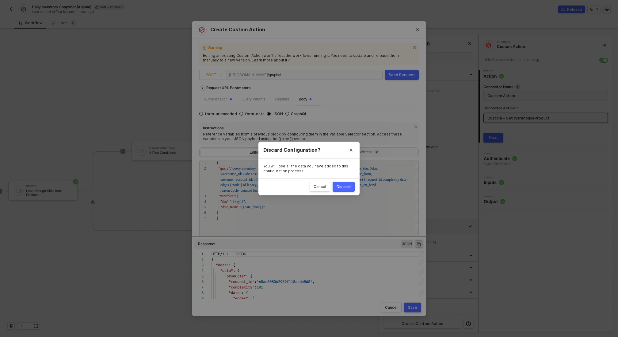
click at [344, 185] on div "Discard" at bounding box center [344, 186] width 14 height 5
radio input "true"
radio input "false"
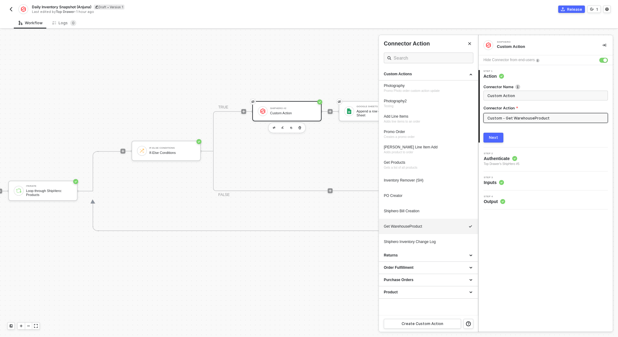
click at [533, 118] on input "Custom - Get WarehouseProduct" at bounding box center [546, 118] width 125 height 10
click at [557, 117] on input "Custom - Get WarehouseProduct" at bounding box center [546, 118] width 125 height 10
click at [542, 95] on input "Custom Action" at bounding box center [545, 95] width 115 height 7
click at [423, 242] on div "Shiphero Inventory Change Log" at bounding box center [417, 241] width 66 height 5
type input "Custom - Shiphero Inventory Change Log"
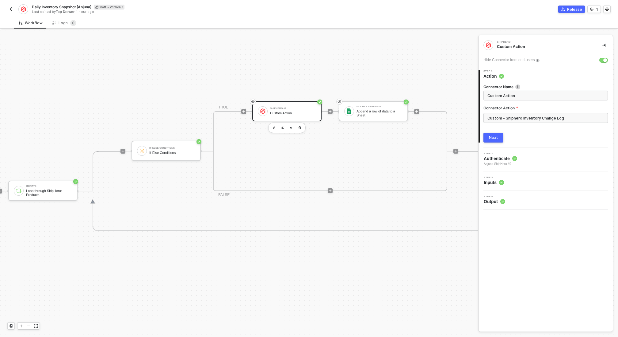
click at [490, 139] on div "Next" at bounding box center [493, 137] width 9 height 5
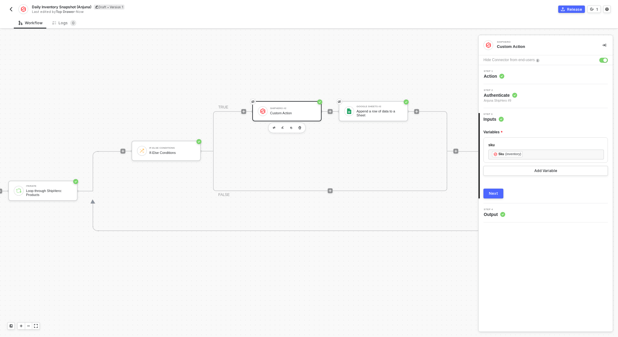
click at [513, 89] on span "Step 2" at bounding box center [500, 90] width 33 height 2
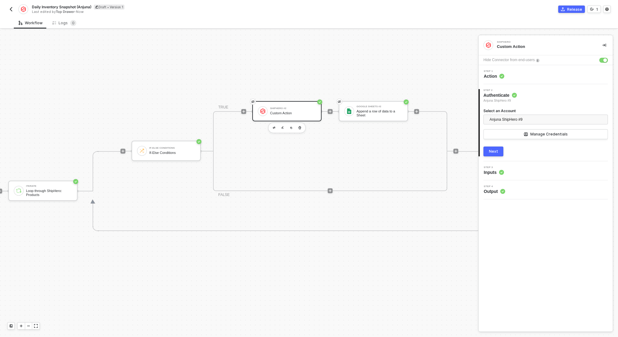
click at [514, 79] on div "Step 1 Action" at bounding box center [546, 74] width 134 height 19
click at [514, 77] on div "Step 1 Action" at bounding box center [546, 74] width 133 height 9
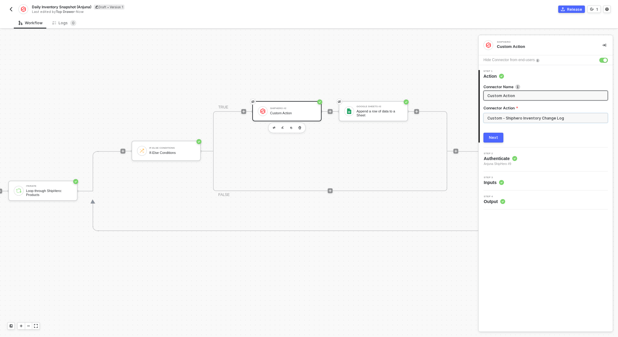
click at [572, 117] on input "Custom - Shiphero Inventory Change Log" at bounding box center [546, 118] width 125 height 10
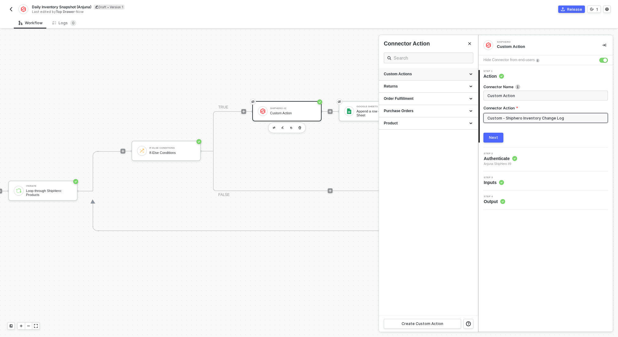
click at [462, 74] on div "Custom Actions" at bounding box center [428, 73] width 89 height 5
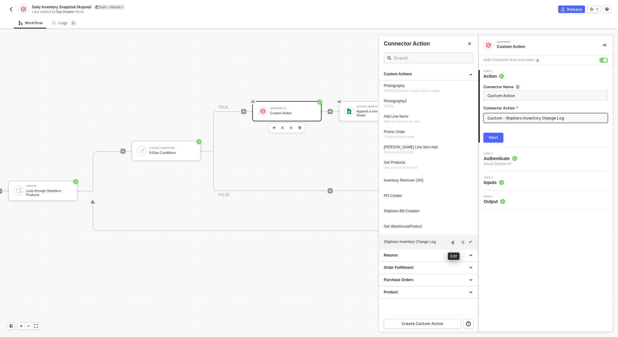
click at [453, 240] on icon "icon-edit" at bounding box center [454, 242] width 4 height 4
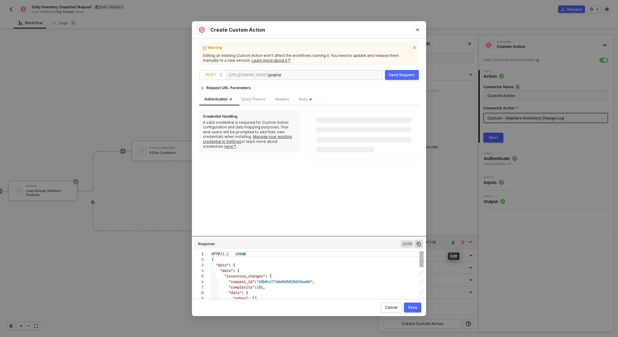
scroll to position [55, 0]
click at [309, 103] on div "Body" at bounding box center [305, 99] width 22 height 12
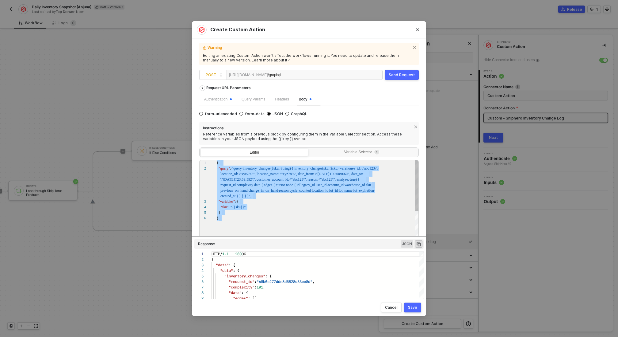
scroll to position [0, 0]
drag, startPoint x: 229, startPoint y: 218, endPoint x: 215, endPoint y: 163, distance: 56.8
paste textarea "Editor content;Press Alt+F1 for Accessibility Options."
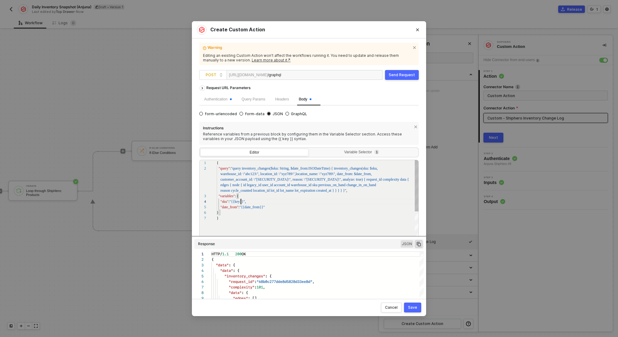
scroll to position [11, 24]
click at [241, 202] on span ""{{key}}"" at bounding box center [237, 201] width 15 height 4
type textarea "y_changes($sku: String, $date_from: ISODateTime) { inventory_changes(sku: $sku,…"
click at [341, 151] on div "Variable Selector 1" at bounding box center [363, 152] width 100 height 5
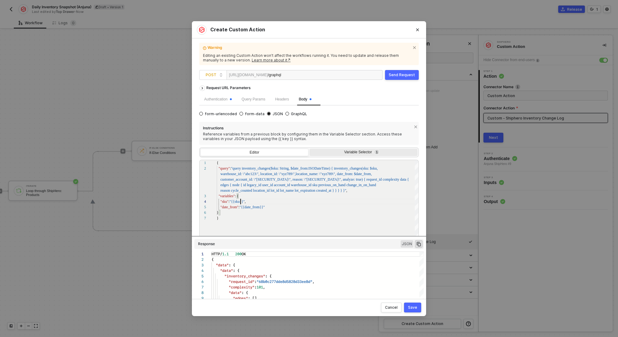
click at [310, 148] on input "Variable Selector 1" at bounding box center [310, 148] width 0 height 0
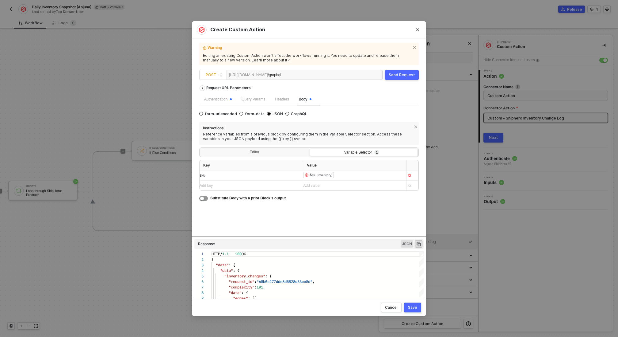
click at [221, 187] on div "Add key ﻿" at bounding box center [249, 186] width 98 height 6
click at [325, 183] on div "Add value ﻿" at bounding box center [349, 186] width 92 height 6
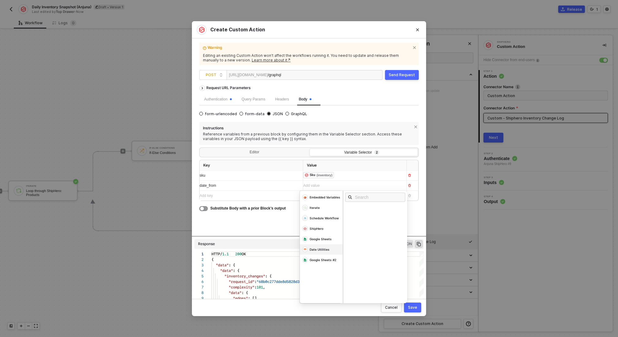
click at [318, 202] on div "Date Utilities" at bounding box center [321, 197] width 43 height 10
click at [320, 247] on div "Date Utilities" at bounding box center [320, 249] width 20 height 4
click at [356, 206] on div "Date" at bounding box center [377, 208] width 64 height 7
click at [258, 226] on div "Request URL Parameters Authentication Query Params Headers Body form-urlencoded…" at bounding box center [309, 158] width 220 height 153
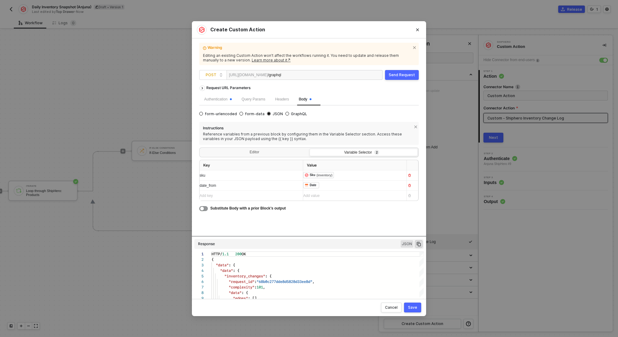
click at [388, 73] on button "Send Request" at bounding box center [402, 75] width 34 height 10
click at [413, 310] on button "Save" at bounding box center [412, 307] width 17 height 10
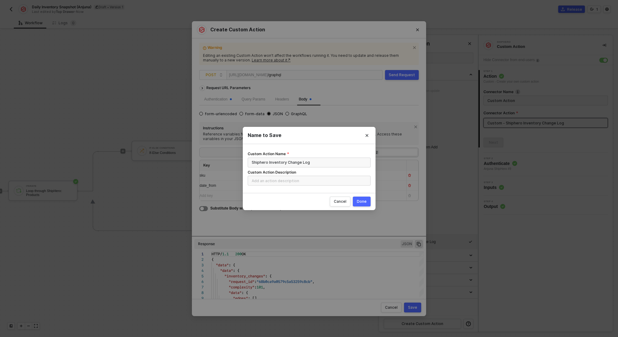
click at [362, 202] on div "Done" at bounding box center [362, 201] width 10 height 5
radio input "true"
radio input "false"
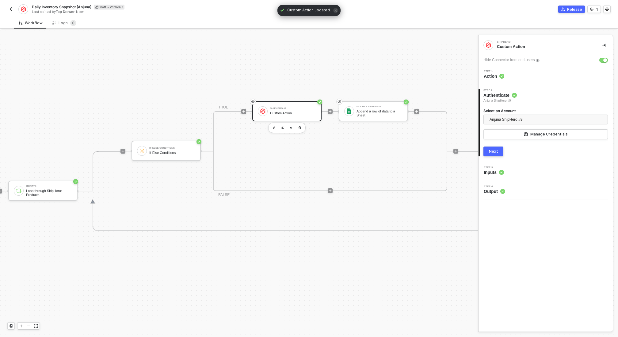
click at [496, 151] on div "Next" at bounding box center [493, 151] width 9 height 5
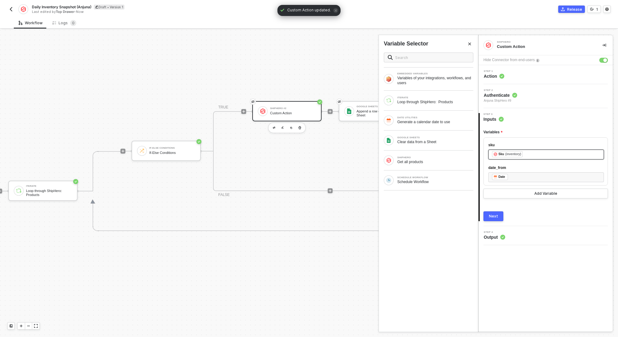
click at [538, 153] on div "﻿ ﻿ Sku (inventory) ﻿" at bounding box center [546, 154] width 108 height 7
click at [506, 155] on div "Type or select items ﻿" at bounding box center [546, 154] width 108 height 6
click at [495, 211] on button "Next" at bounding box center [494, 216] width 20 height 10
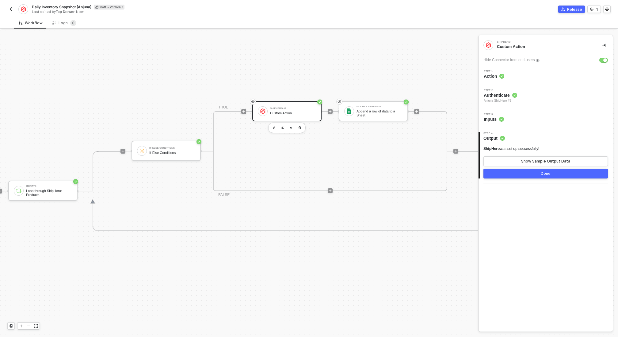
click at [525, 155] on div "ShipHero was set up successfully! Show Sample Output Data" at bounding box center [546, 156] width 125 height 20
click at [524, 160] on div "Show Sample Output Data" at bounding box center [546, 161] width 49 height 5
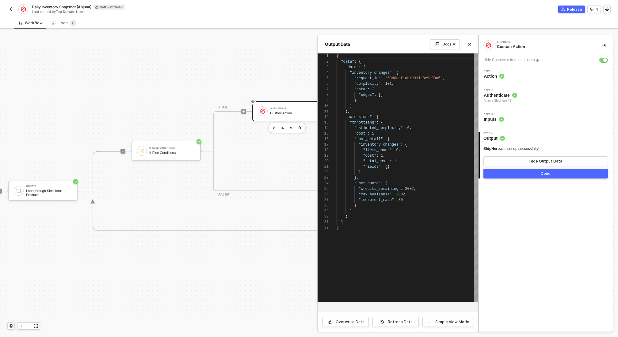
click at [255, 217] on div at bounding box center [309, 183] width 618 height 307
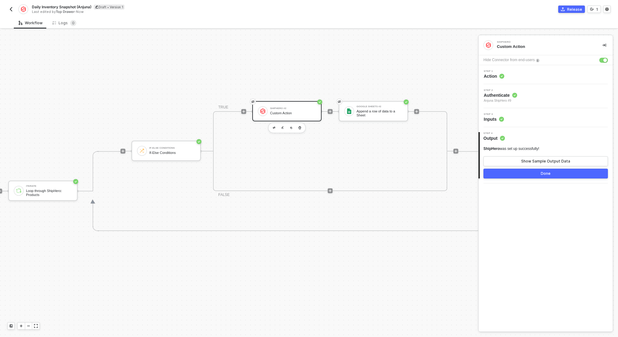
scroll to position [161, 405]
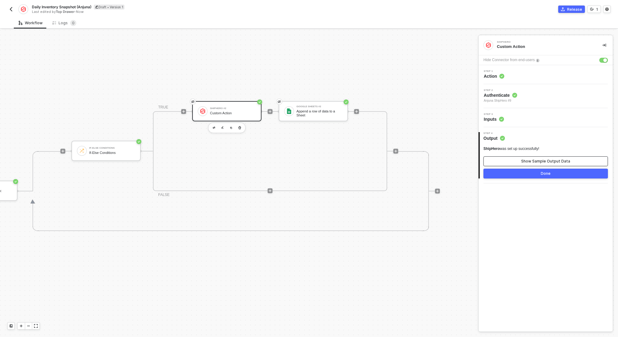
click at [540, 159] on div "Show Sample Output Data" at bounding box center [546, 161] width 49 height 5
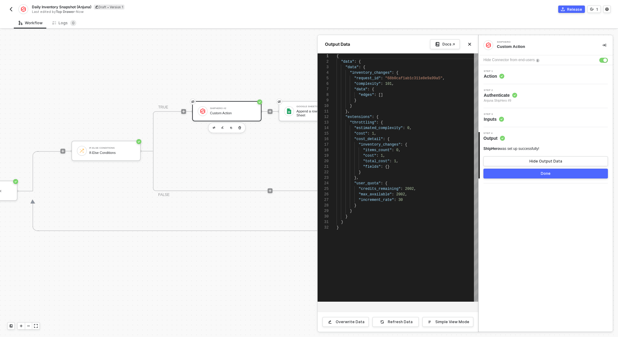
scroll to position [55, 0]
click at [539, 173] on button "Done" at bounding box center [546, 173] width 125 height 10
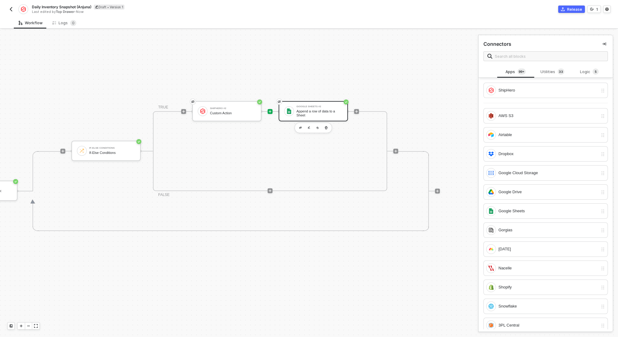
click at [306, 115] on div "Append a row of data to a Sheet" at bounding box center [320, 113] width 46 height 8
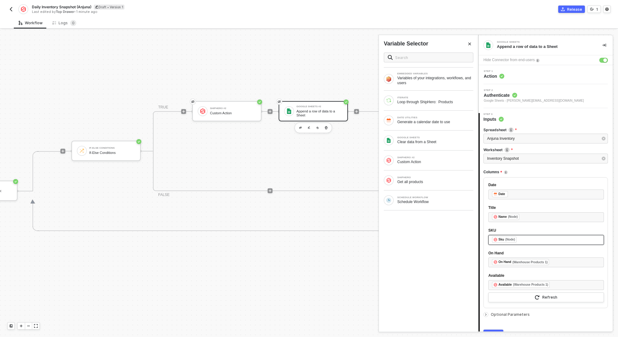
click at [540, 236] on div "﻿ ﻿ Sku (Node) ﻿" at bounding box center [546, 239] width 108 height 7
click at [439, 162] on div "Custom Action" at bounding box center [436, 161] width 76 height 5
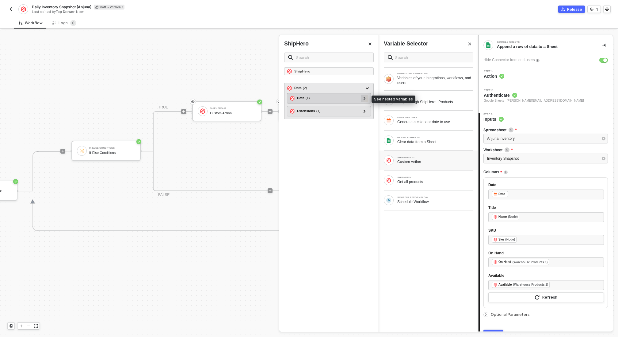
click at [364, 97] on icon at bounding box center [365, 98] width 2 height 3
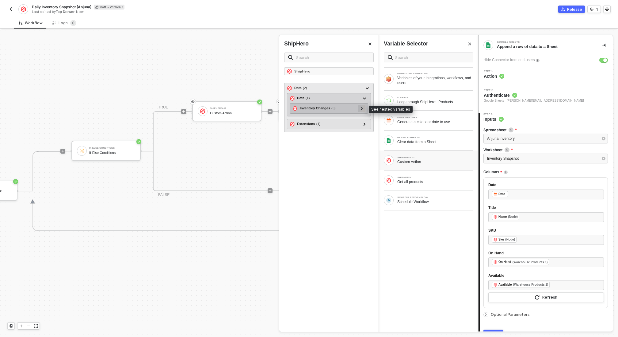
click at [363, 107] on icon at bounding box center [362, 108] width 2 height 3
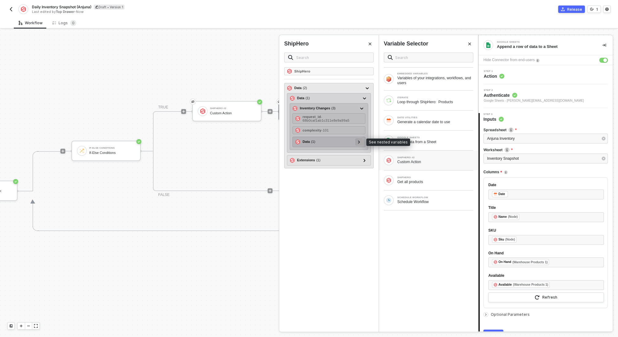
click at [360, 141] on icon at bounding box center [359, 141] width 2 height 3
click at [360, 141] on icon at bounding box center [359, 142] width 3 height 2
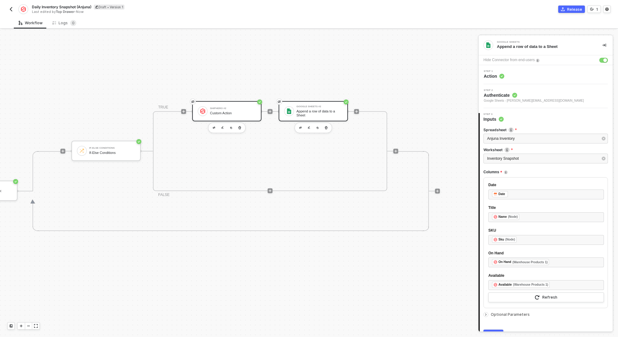
click at [231, 105] on div "ShipHero #2 Custom Action" at bounding box center [226, 111] width 69 height 20
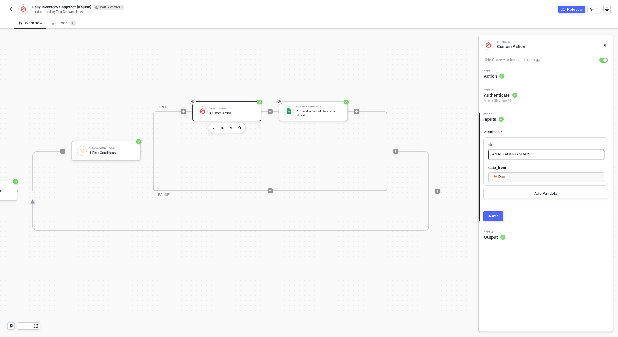
click at [527, 152] on span "ANJ-BTAOU-BAND-OS" at bounding box center [511, 154] width 39 height 4
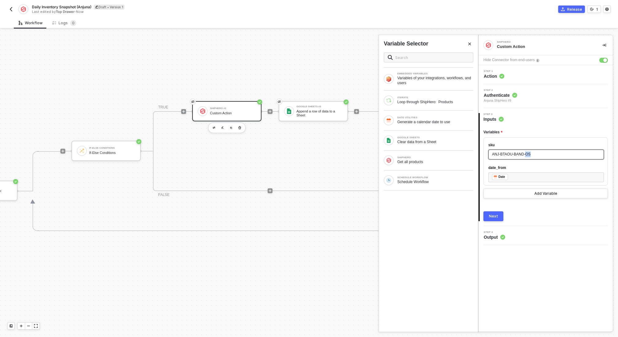
click at [527, 152] on span "ANJ-BTAOU-BAND-OS" at bounding box center [511, 154] width 39 height 4
click at [449, 159] on div "Get all products" at bounding box center [436, 161] width 76 height 5
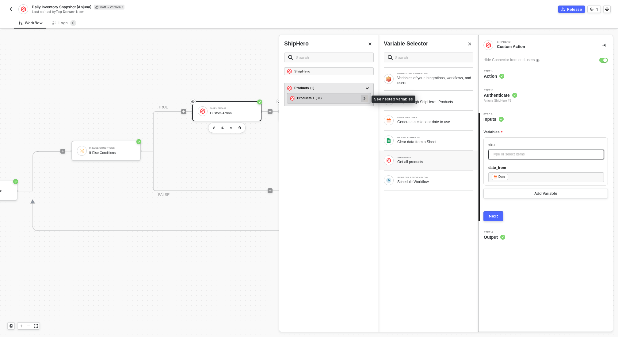
click at [364, 98] on icon at bounding box center [365, 98] width 2 height 3
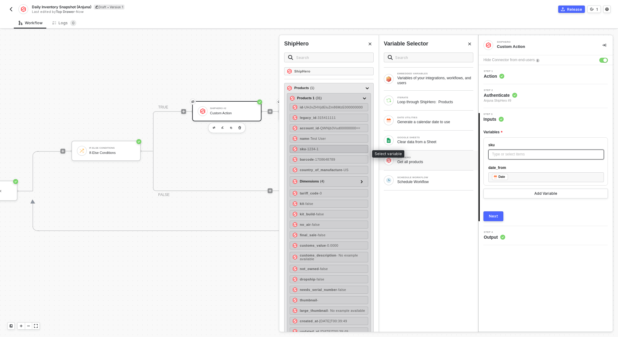
click at [330, 152] on div "sku - 1234-1" at bounding box center [329, 149] width 79 height 8
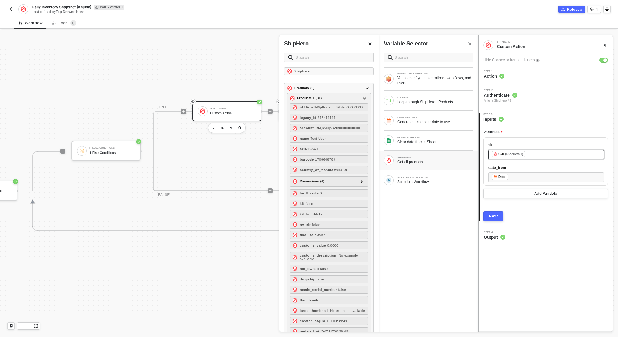
click at [496, 214] on div "Next" at bounding box center [493, 216] width 9 height 5
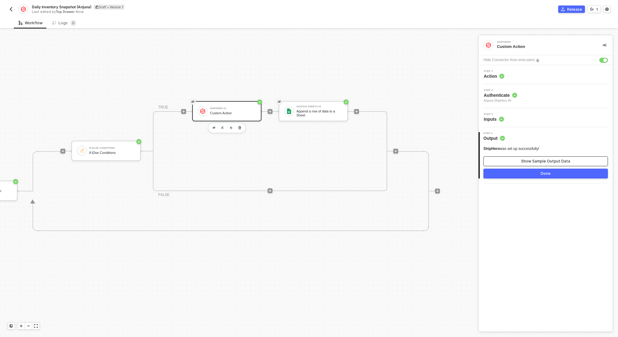
click at [539, 162] on div "Show Sample Output Data" at bounding box center [546, 161] width 49 height 5
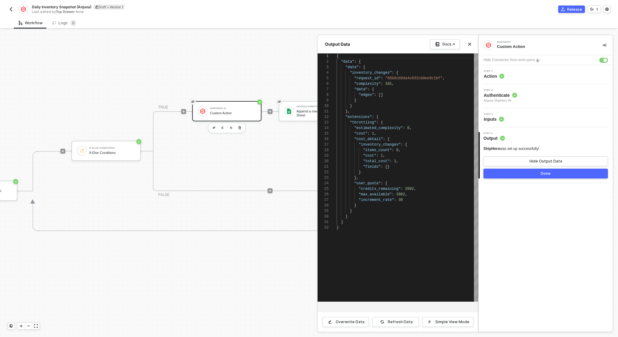
click at [136, 237] on div at bounding box center [309, 183] width 618 height 307
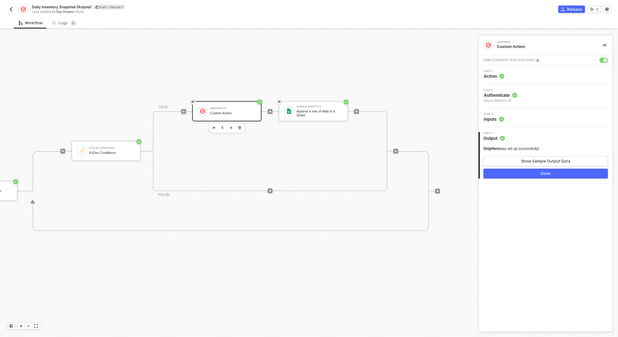
scroll to position [161, 0]
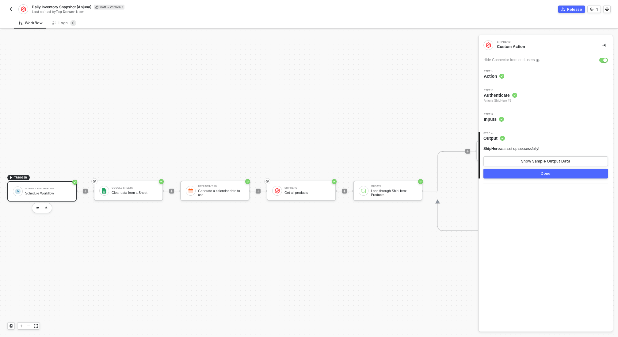
click at [55, 189] on div "Schedule Workflow" at bounding box center [48, 188] width 46 height 2
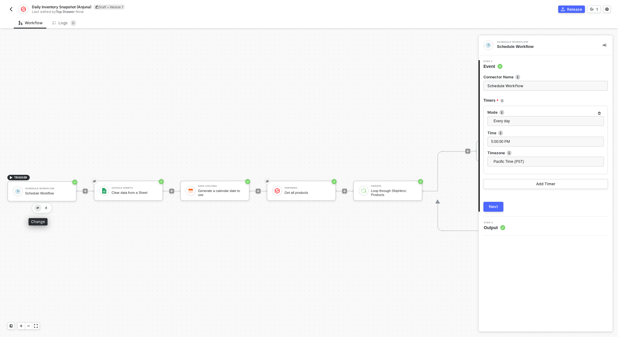
click at [37, 208] on img "button" at bounding box center [38, 207] width 2 height 2
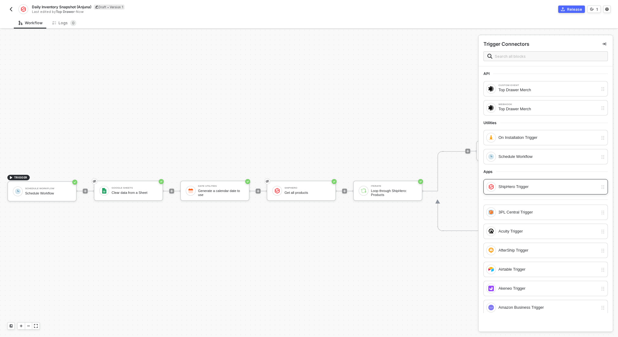
click at [529, 188] on div "ShipHero Trigger" at bounding box center [549, 186] width 100 height 7
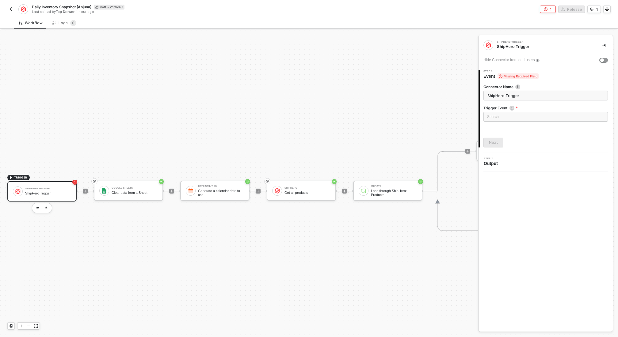
click at [599, 60] on div "Hide Connector from end-users" at bounding box center [546, 60] width 134 height 10
click at [600, 60] on button "button" at bounding box center [604, 60] width 9 height 5
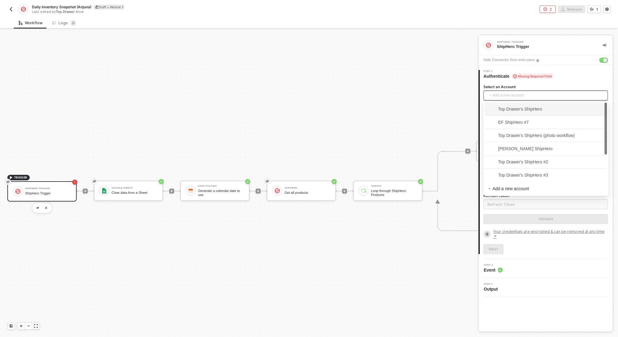
click at [518, 92] on span "+ Add a new account" at bounding box center [547, 95] width 115 height 10
click at [518, 175] on span "Anjuna ShipHero #9" at bounding box center [513, 174] width 48 height 7
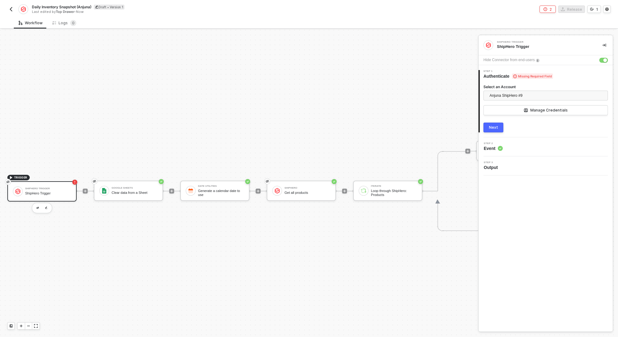
click at [495, 128] on div "Next" at bounding box center [493, 127] width 9 height 5
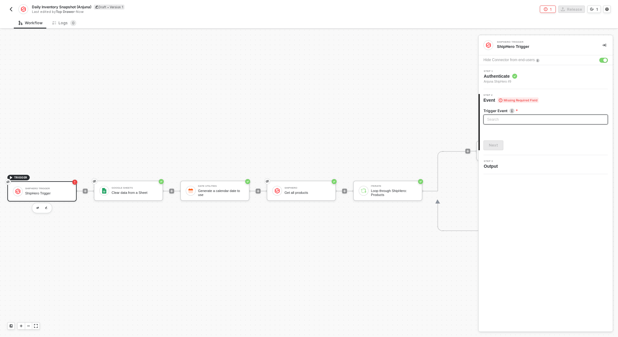
click at [500, 119] on input "search" at bounding box center [545, 119] width 117 height 9
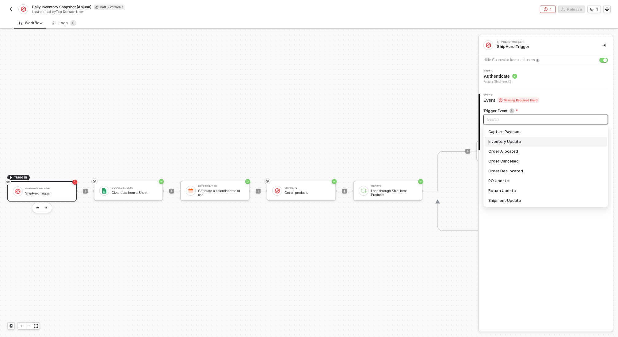
click at [522, 141] on div "Inventory Update" at bounding box center [546, 141] width 115 height 7
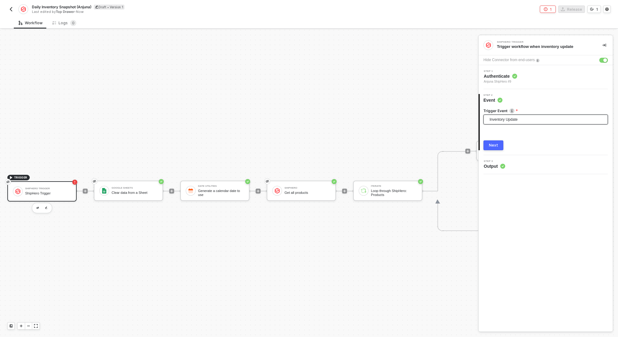
click at [489, 143] on button "Next" at bounding box center [494, 145] width 20 height 10
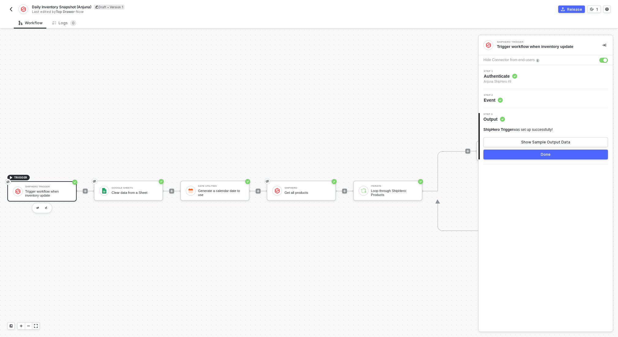
click at [527, 153] on button "Done" at bounding box center [546, 154] width 125 height 10
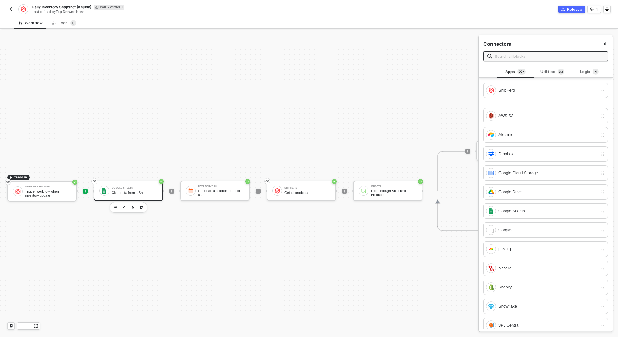
click at [121, 194] on div "Clear data from a Sheet" at bounding box center [135, 193] width 46 height 4
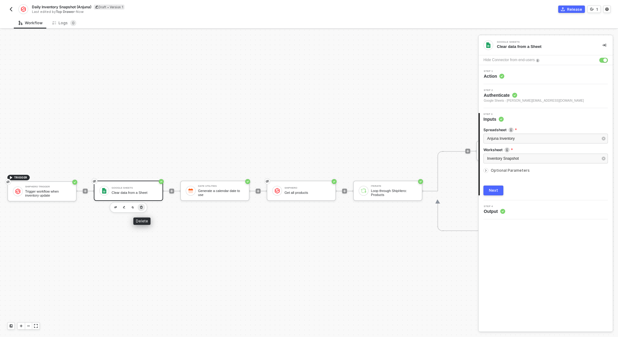
click at [143, 208] on icon "button" at bounding box center [142, 207] width 4 height 5
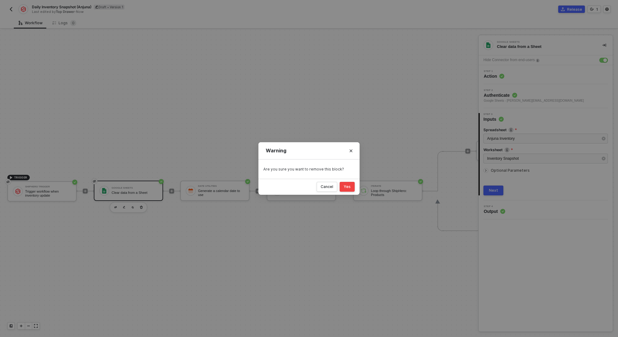
click at [352, 186] on button "Yes" at bounding box center [347, 187] width 15 height 10
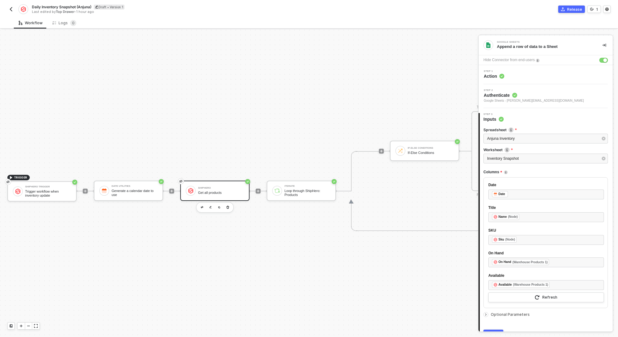
click at [207, 191] on div "Get all products" at bounding box center [221, 193] width 46 height 4
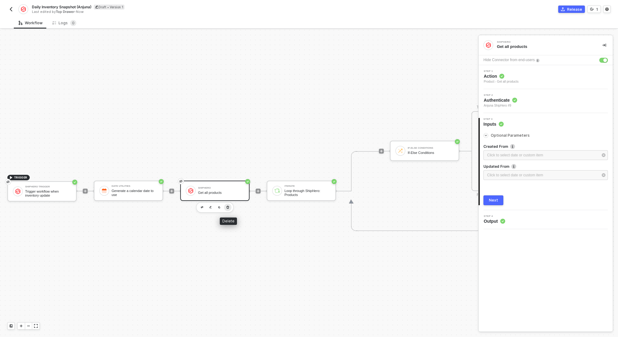
click at [230, 208] on button "button" at bounding box center [227, 206] width 7 height 7
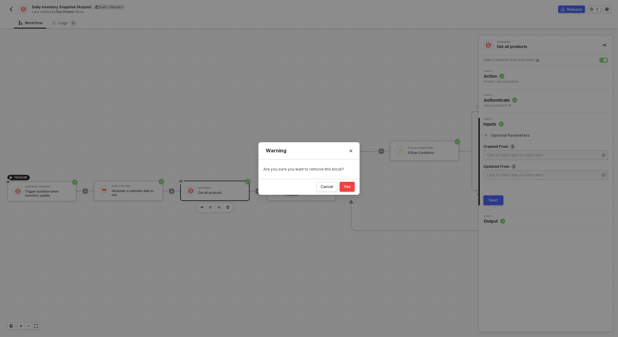
click at [348, 189] on div "Yes" at bounding box center [347, 186] width 7 height 5
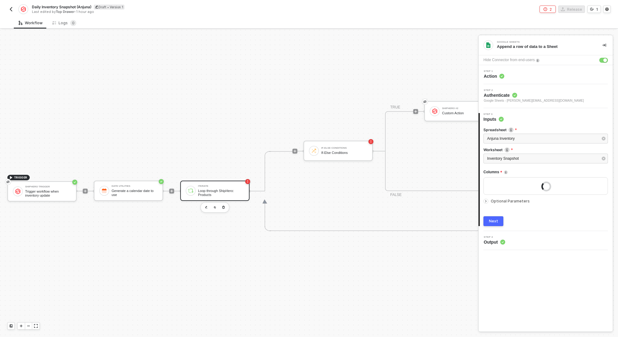
click at [227, 194] on div "Loop through ShipHero: Products" at bounding box center [221, 193] width 46 height 8
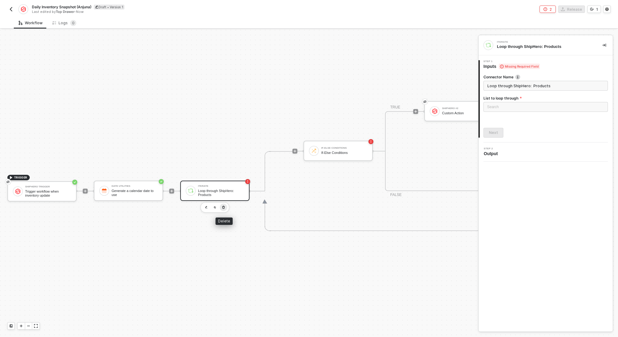
click at [224, 206] on icon "button" at bounding box center [224, 207] width 4 height 5
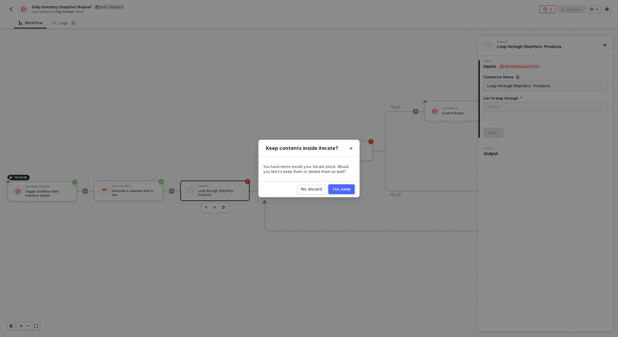
click at [345, 188] on div "Yes, keep" at bounding box center [342, 189] width 18 height 5
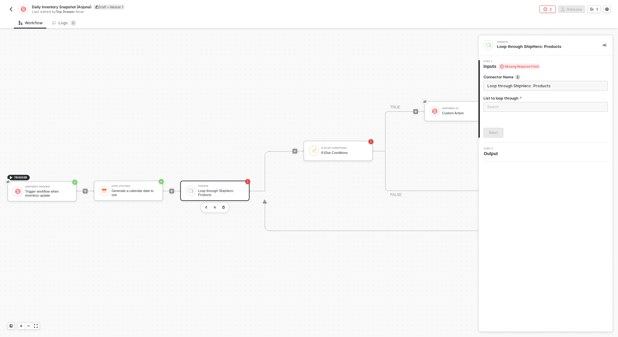
scroll to position [11, 0]
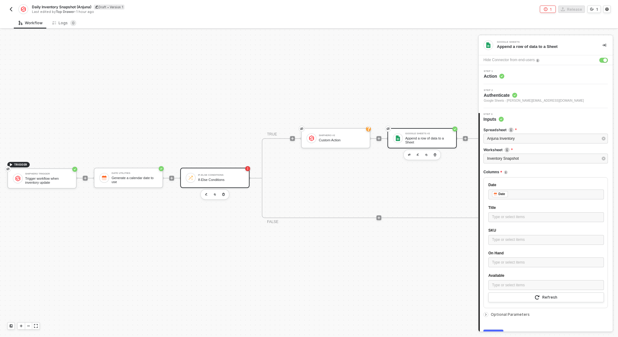
click at [236, 174] on div "If-Else Conditions" at bounding box center [221, 175] width 46 height 2
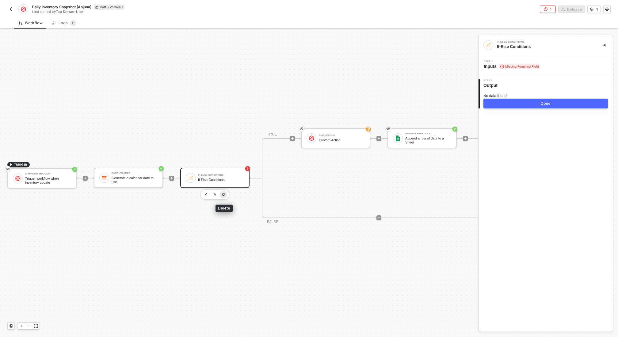
click at [224, 194] on icon "button" at bounding box center [224, 194] width 4 height 5
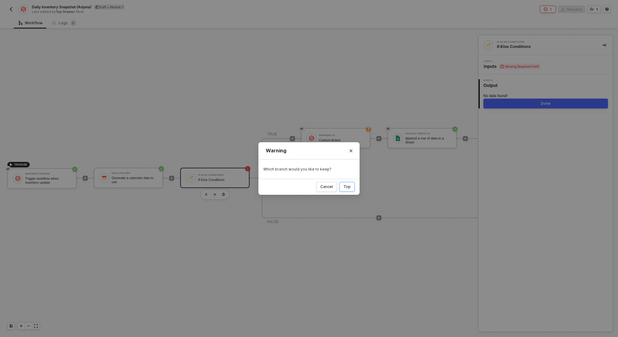
click at [350, 187] on div "Top" at bounding box center [347, 186] width 7 height 5
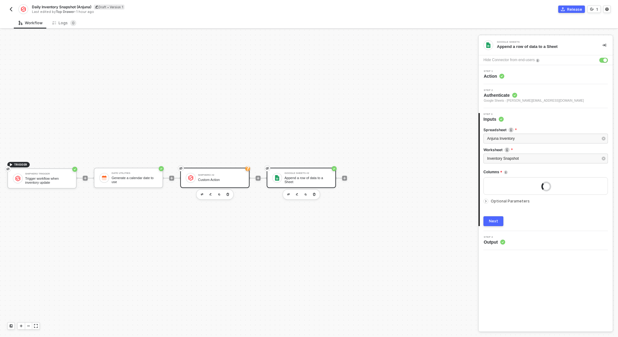
click at [208, 174] on div "ShipHero #2" at bounding box center [221, 175] width 46 height 2
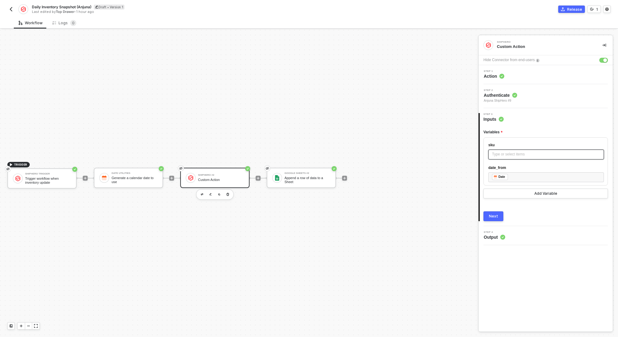
click at [525, 152] on div "Type or select items ﻿" at bounding box center [546, 154] width 108 height 6
click at [425, 113] on div "SHIPHERO TRIGGER Trigger workflow when inventory update" at bounding box center [428, 120] width 99 height 20
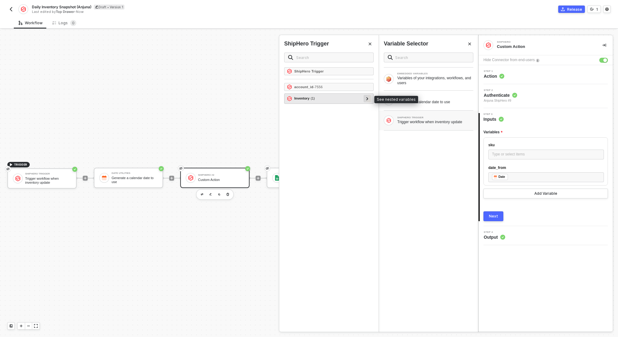
click at [368, 97] on icon at bounding box center [368, 98] width 2 height 3
click at [364, 108] on icon at bounding box center [365, 108] width 2 height 3
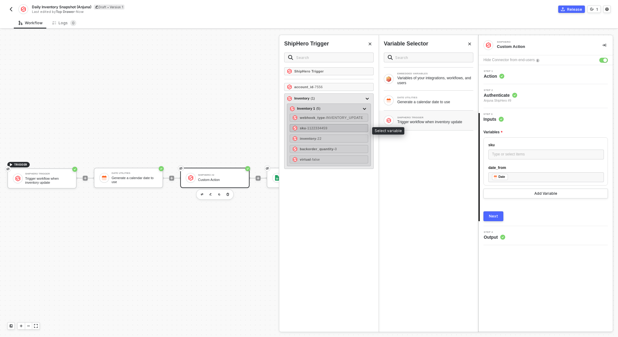
click at [335, 128] on div "sku - 1122334459" at bounding box center [329, 128] width 79 height 8
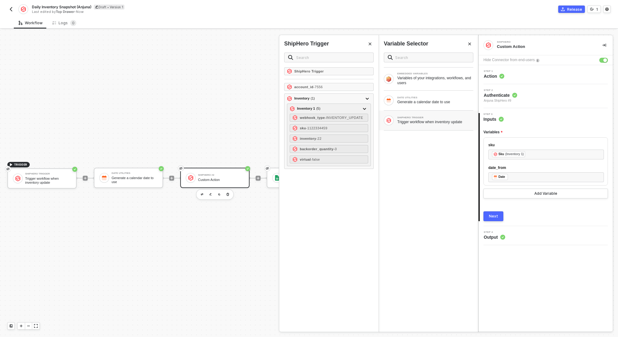
click at [492, 216] on div "Next" at bounding box center [493, 216] width 9 height 5
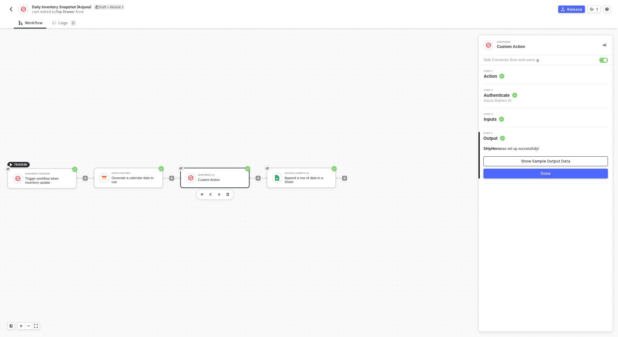
click at [536, 163] on div "Show Sample Output Data" at bounding box center [546, 161] width 49 height 5
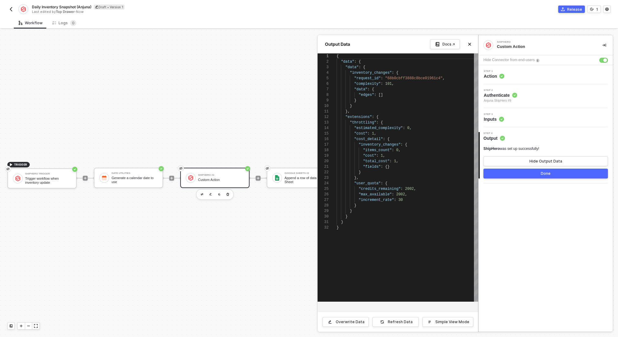
scroll to position [55, 0]
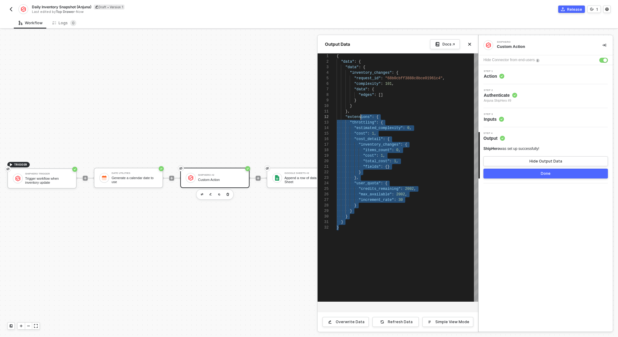
type textarea "{ "data": { "data": { "inventory_changes": { "request_id": "68b0cbff3888c8bce01…"
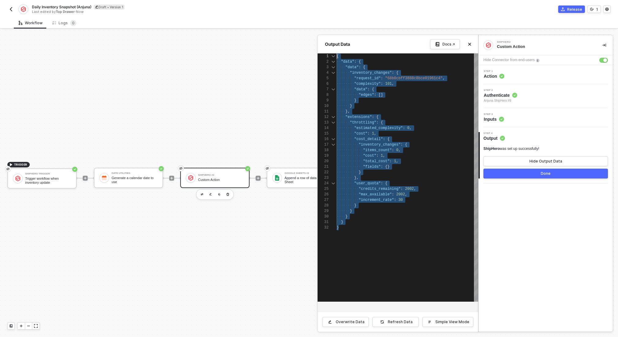
scroll to position [0, 0]
drag, startPoint x: 359, startPoint y: 230, endPoint x: 335, endPoint y: 56, distance: 175.6
click at [242, 81] on div at bounding box center [309, 183] width 618 height 307
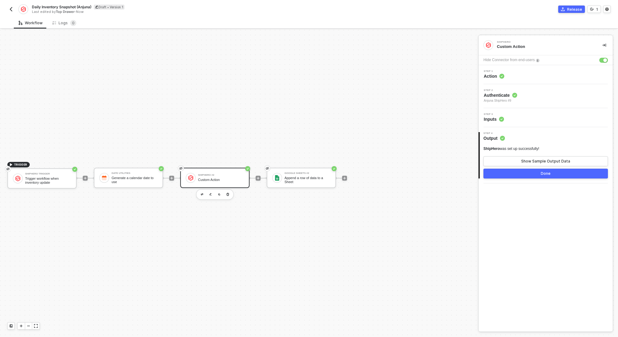
click at [228, 176] on div "ShipHero #2 Custom Action" at bounding box center [221, 178] width 46 height 12
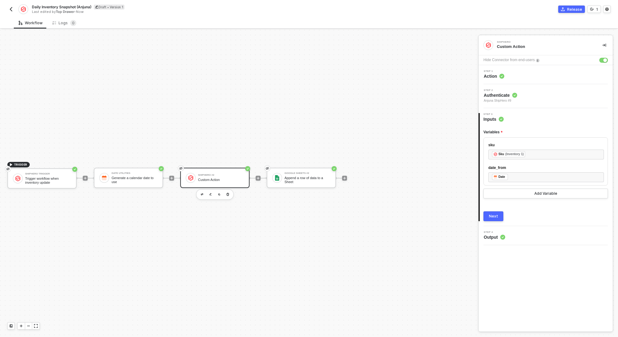
click at [509, 74] on div "Step 1 Action" at bounding box center [546, 74] width 133 height 9
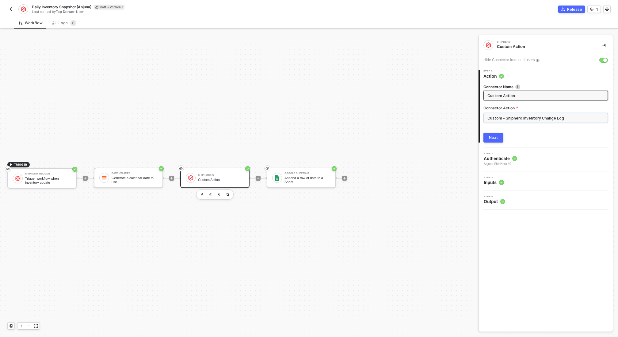
click at [553, 121] on input "Custom - Shiphero Inventory Change Log" at bounding box center [546, 118] width 125 height 10
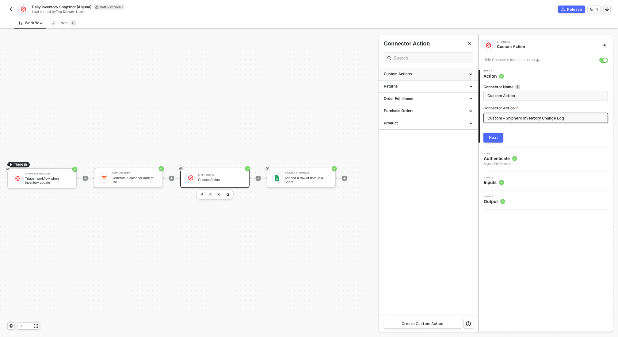
click at [458, 77] on div "Custom Actions" at bounding box center [428, 74] width 99 height 12
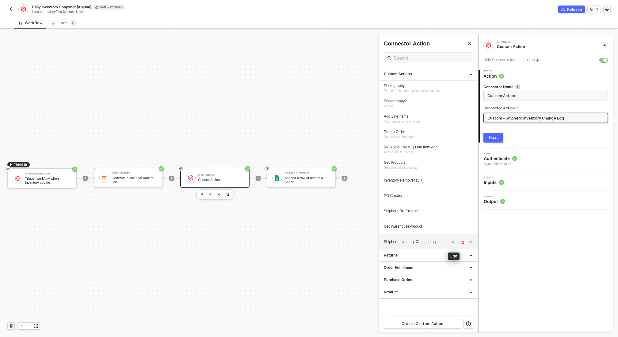
click at [453, 241] on icon "icon-edit" at bounding box center [453, 242] width 3 height 3
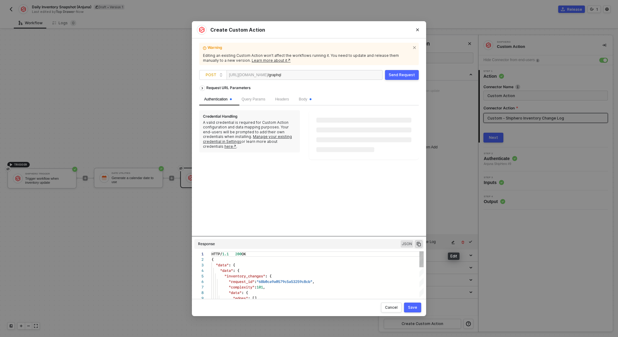
scroll to position [55, 0]
click at [309, 99] on span "Body" at bounding box center [305, 99] width 13 height 4
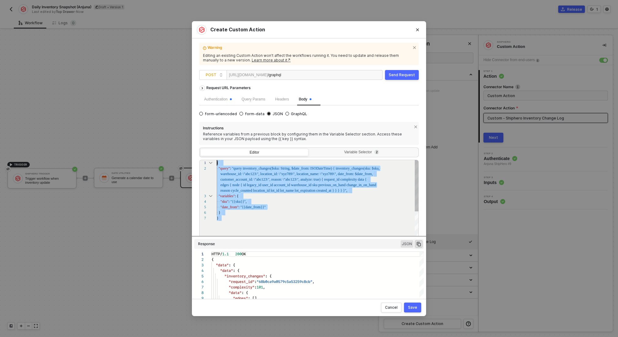
scroll to position [0, 0]
drag, startPoint x: 237, startPoint y: 218, endPoint x: 214, endPoint y: 162, distance: 60.4
paste textarea "date_from: $date_from) { request_id complexity data { edges { node { id sku pre…"
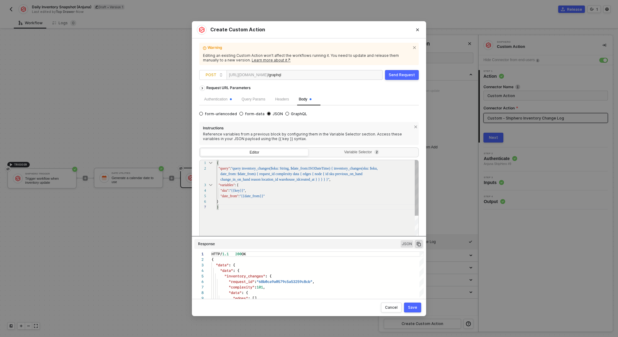
scroll to position [17, 24]
type textarea "{ "query": "query inventory_changes($sku: String, $date_from: ISODateTime) { in…"
click at [401, 72] on button "Send Request" at bounding box center [402, 75] width 34 height 10
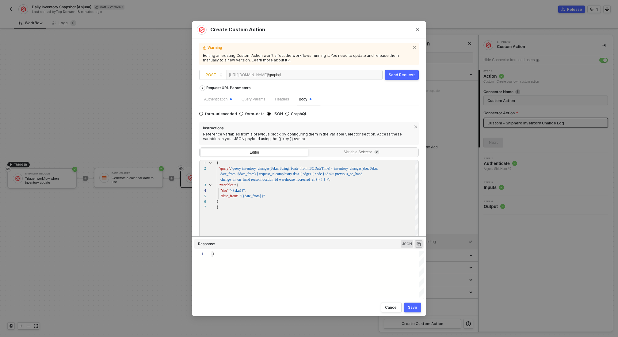
type textarea "HTTP/1.1 200 OK { "data": { "data": { "inventory_changes": { "request_id": "68b…"
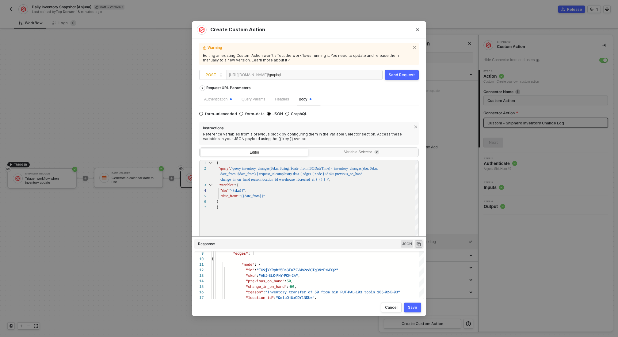
click at [413, 306] on div "Save" at bounding box center [412, 307] width 9 height 5
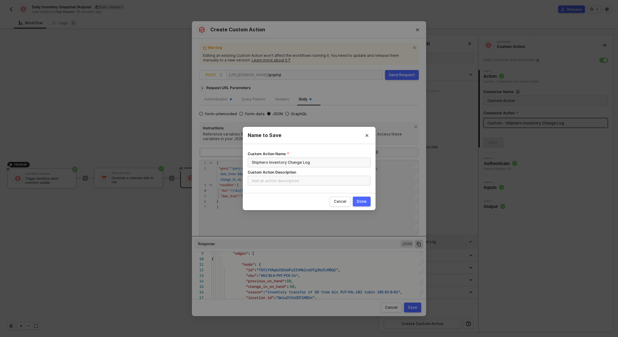
click at [361, 202] on div "Done" at bounding box center [362, 201] width 10 height 5
radio input "true"
radio input "false"
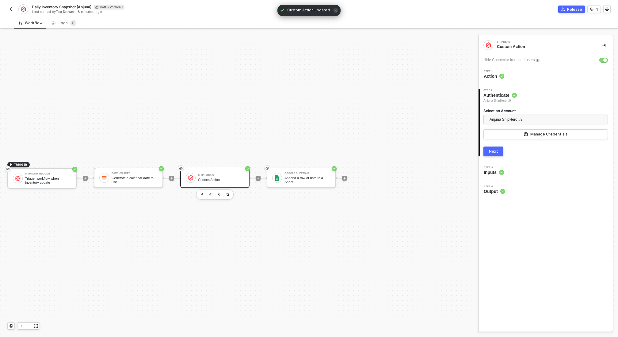
click at [496, 153] on div "Next" at bounding box center [493, 151] width 9 height 5
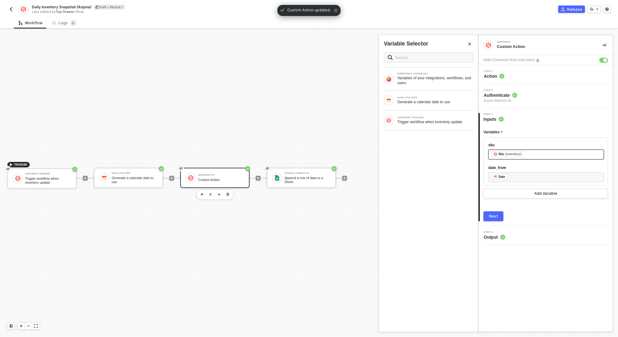
click at [533, 155] on div "﻿ ﻿ Sku (inventory) ﻿" at bounding box center [546, 154] width 108 height 7
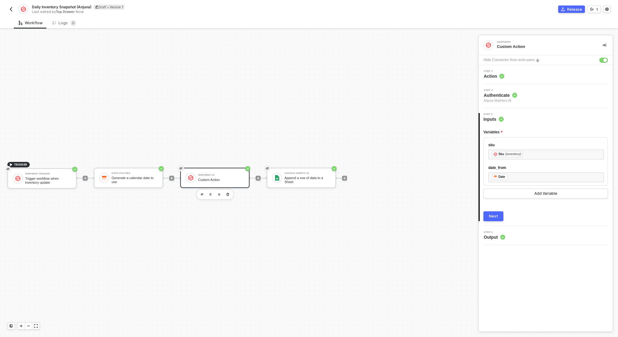
click at [493, 214] on div "Next" at bounding box center [493, 216] width 9 height 5
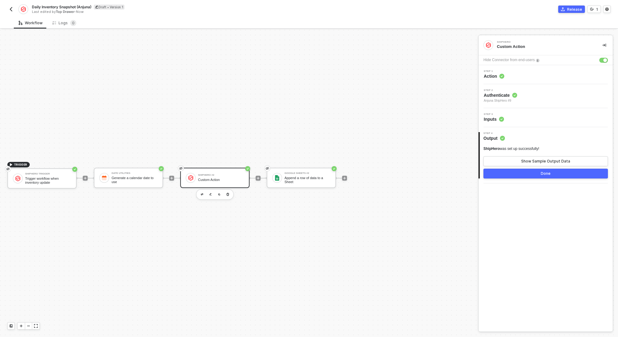
click at [541, 174] on button "Done" at bounding box center [546, 173] width 125 height 10
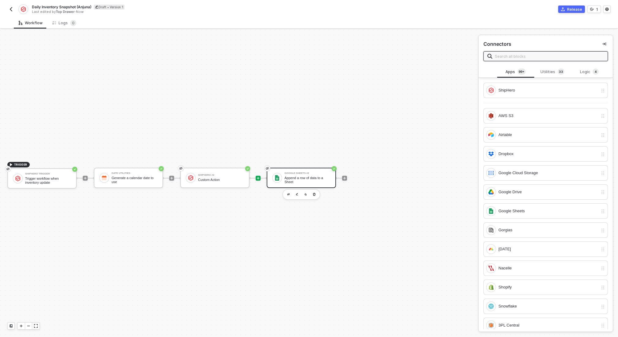
click at [295, 182] on div "Append a row of data to a Sheet" at bounding box center [308, 180] width 46 height 8
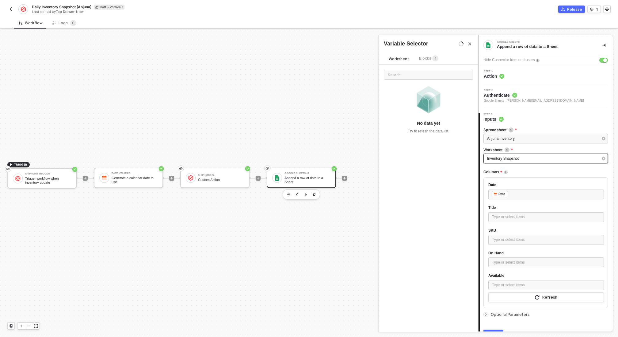
click at [547, 157] on div "Inventory Snapshot" at bounding box center [542, 159] width 111 height 6
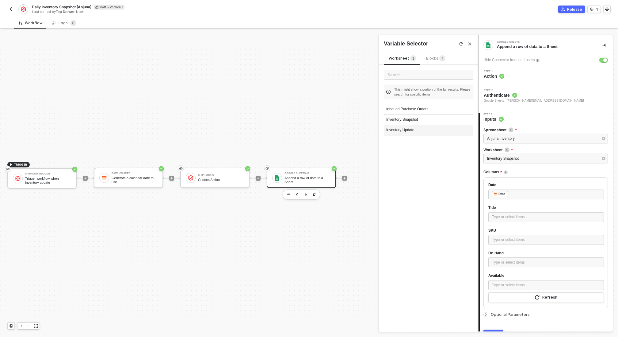
click at [420, 130] on div "Inventory Update" at bounding box center [429, 130] width 90 height 10
click at [519, 194] on div "﻿ ﻿ Date ﻿" at bounding box center [546, 194] width 108 height 7
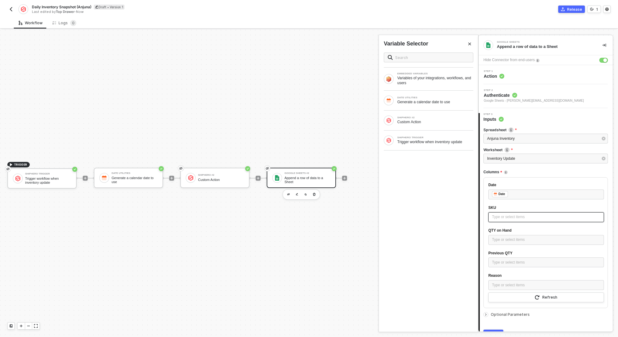
click at [513, 218] on div "Type or select items ﻿" at bounding box center [546, 217] width 108 height 6
click at [435, 121] on div "Custom Action" at bounding box center [436, 121] width 76 height 5
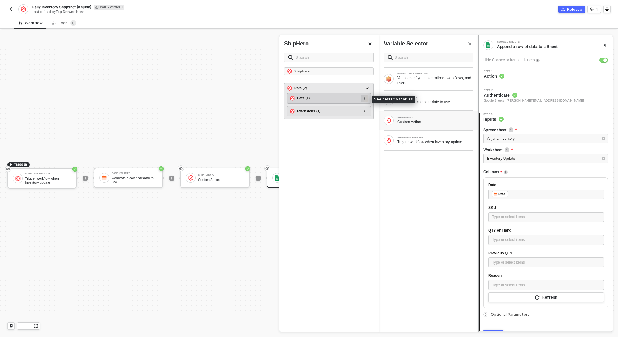
click at [363, 97] on div at bounding box center [364, 97] width 7 height 7
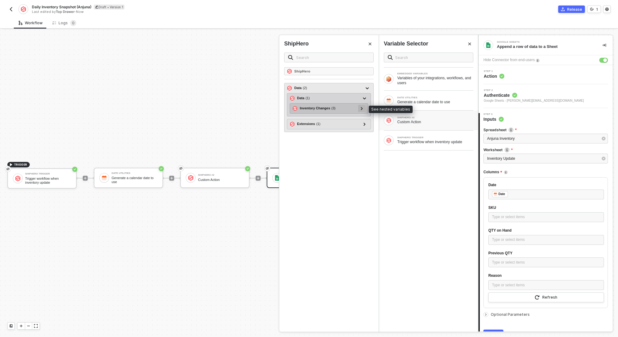
click at [363, 107] on icon at bounding box center [362, 108] width 2 height 3
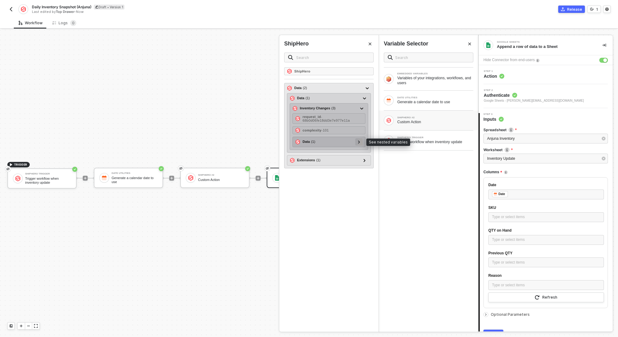
click at [361, 141] on div at bounding box center [359, 141] width 7 height 7
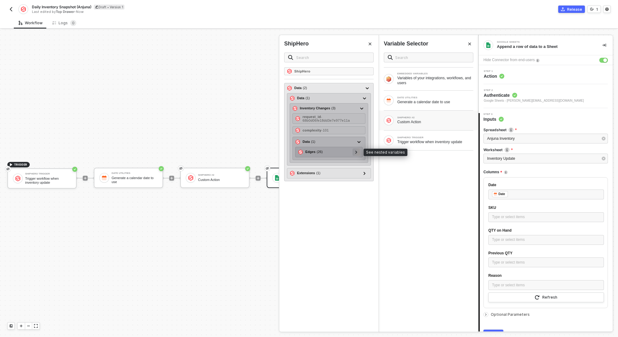
click at [359, 152] on div at bounding box center [356, 151] width 7 height 7
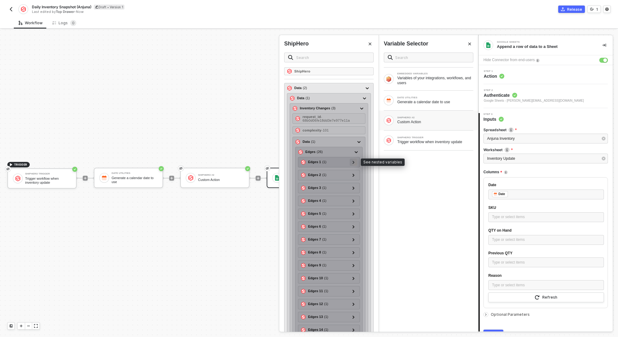
click at [352, 160] on div at bounding box center [353, 161] width 7 height 7
click at [352, 171] on icon at bounding box center [351, 172] width 2 height 3
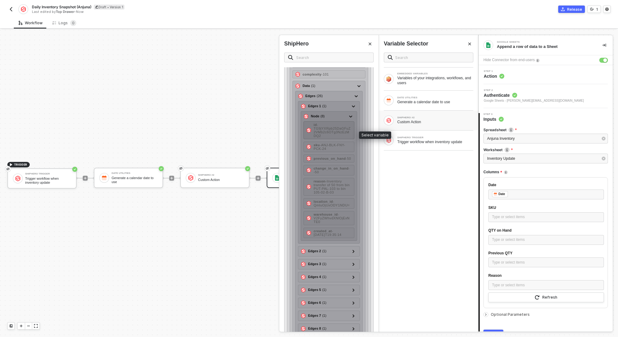
scroll to position [62, 0]
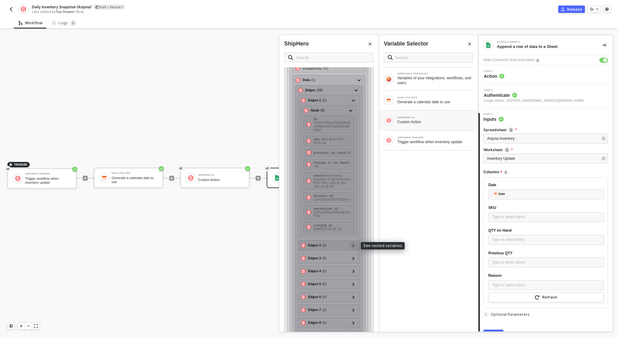
click at [353, 242] on div at bounding box center [353, 244] width 3 height 7
click at [352, 254] on icon at bounding box center [351, 255] width 2 height 3
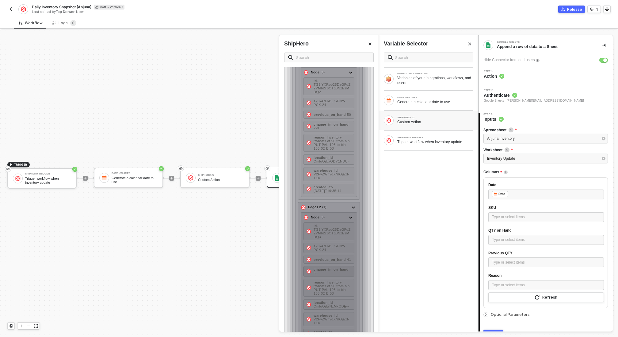
scroll to position [87, 0]
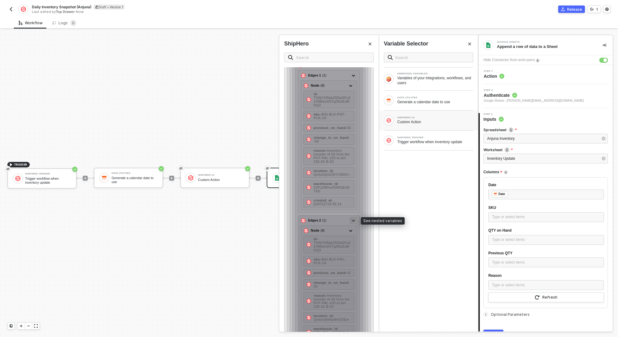
click at [352, 219] on div at bounding box center [353, 220] width 7 height 7
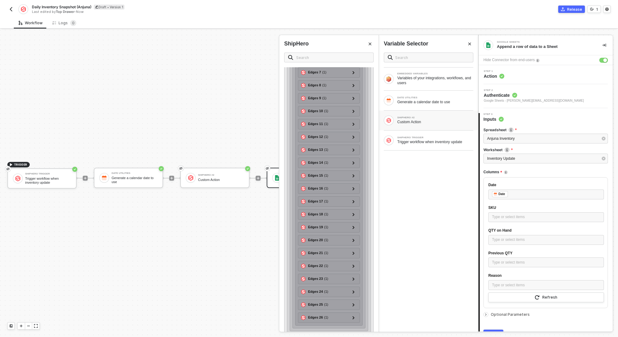
scroll to position [314, 0]
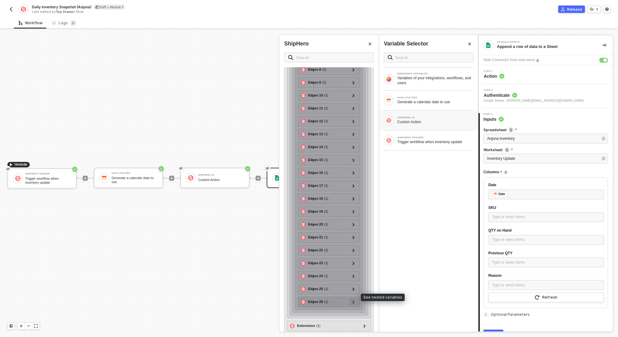
click at [354, 300] on icon at bounding box center [354, 301] width 2 height 3
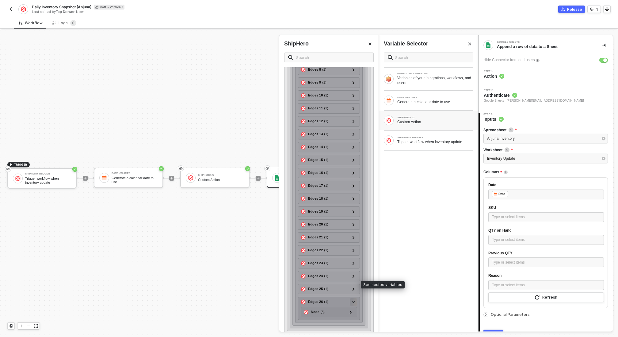
scroll to position [327, 0]
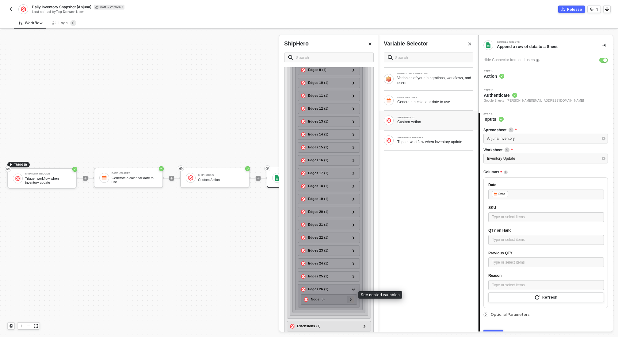
click at [352, 295] on div at bounding box center [350, 298] width 3 height 7
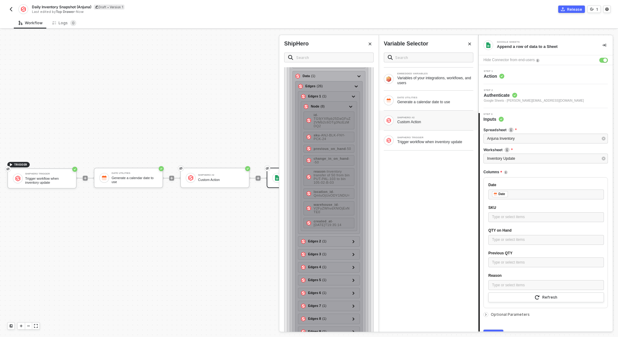
scroll to position [0, 0]
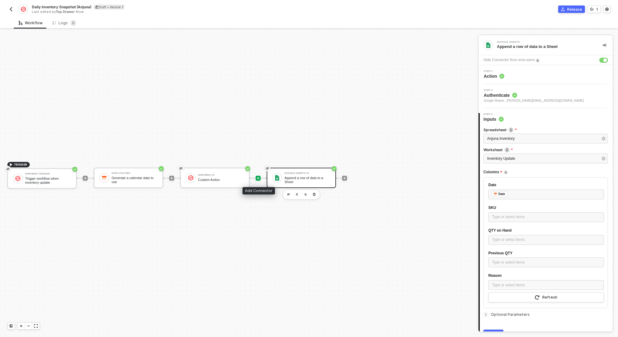
click at [259, 176] on icon "icon-play" at bounding box center [258, 178] width 4 height 4
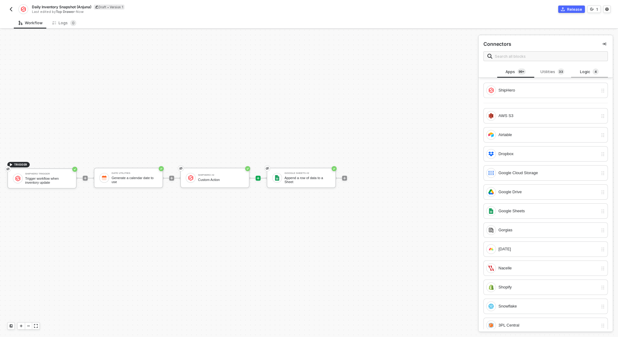
click at [590, 70] on div "Logic 4" at bounding box center [589, 71] width 27 height 7
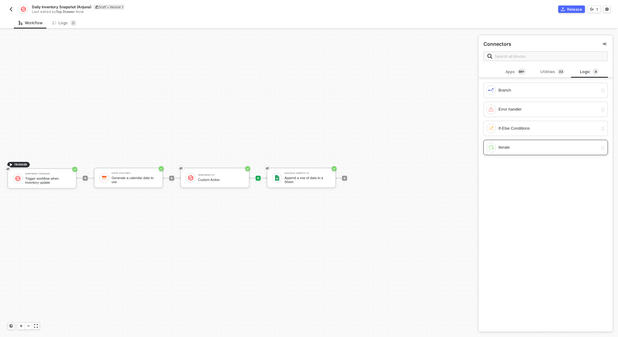
click at [520, 149] on div "Iterate" at bounding box center [549, 147] width 100 height 7
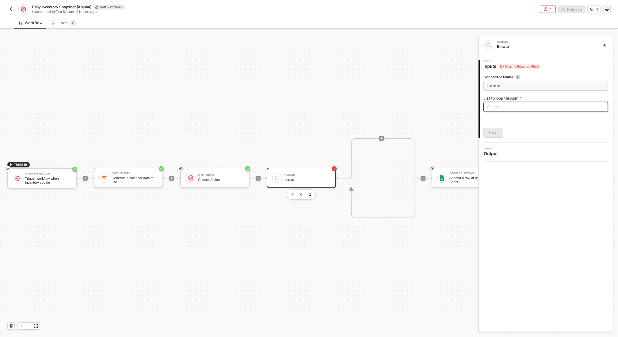
click at [525, 108] on input "search" at bounding box center [545, 106] width 117 height 9
click at [527, 131] on div "ShipHero #2: data - data - inventory_changes - data - Edges" at bounding box center [546, 128] width 115 height 7
type input "Loop through ShipHero #2: data - data - inventory_changes - data - Edges"
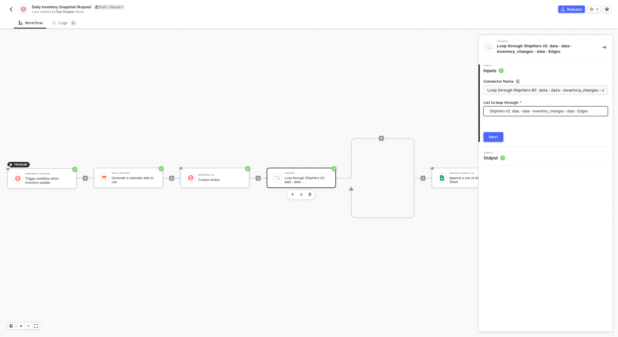
click at [501, 137] on button "Next" at bounding box center [494, 137] width 20 height 10
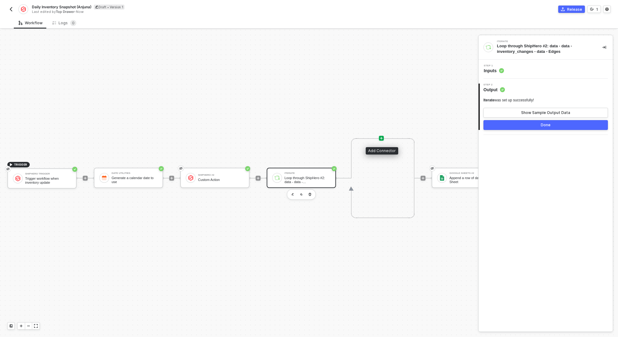
click at [379, 136] on div at bounding box center [381, 138] width 5 height 5
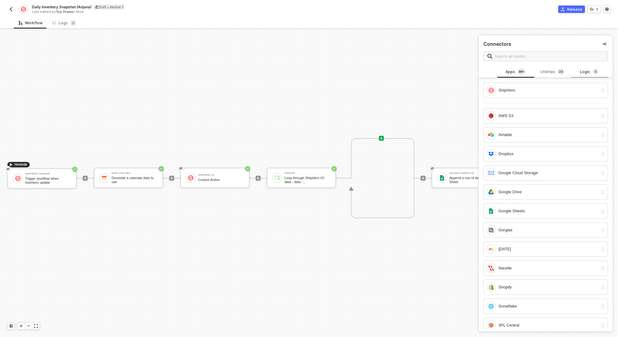
click at [585, 73] on div "Logic 5" at bounding box center [589, 71] width 27 height 7
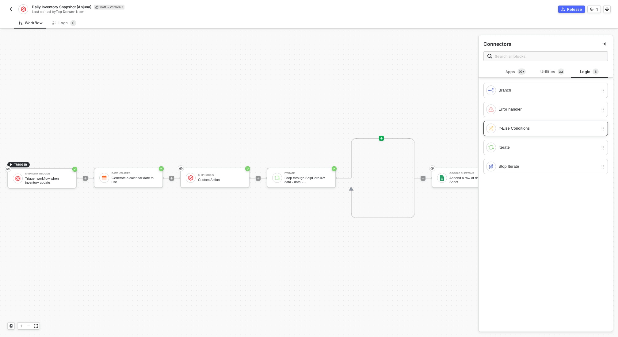
click at [519, 129] on div "If-Else Conditions" at bounding box center [549, 128] width 100 height 7
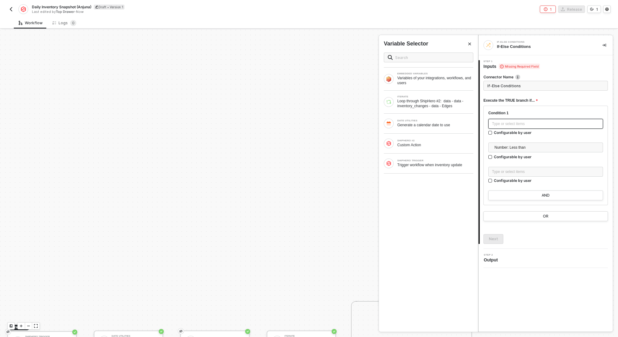
click at [515, 125] on div "Type or select items ﻿" at bounding box center [545, 124] width 107 height 6
click at [422, 164] on div "Trigger workflow when inventory update" at bounding box center [436, 164] width 76 height 5
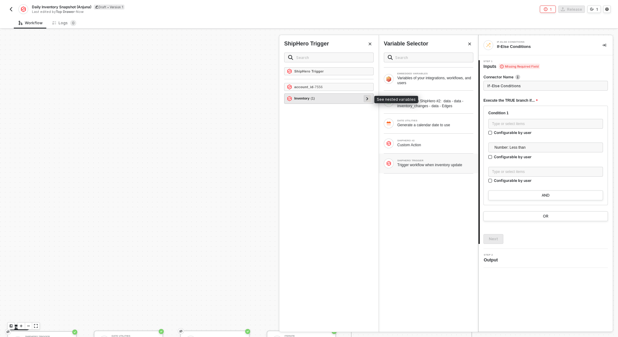
click at [368, 97] on icon at bounding box center [368, 98] width 2 height 3
click at [364, 107] on icon at bounding box center [365, 108] width 2 height 3
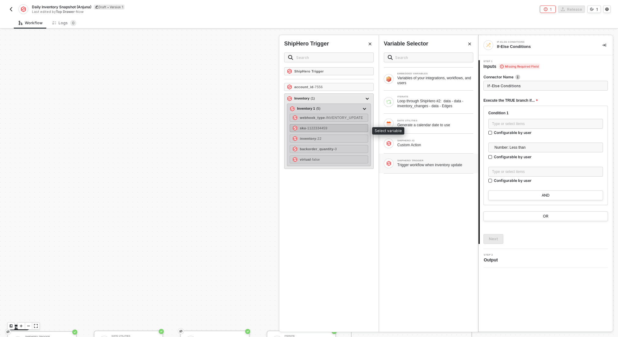
click at [334, 129] on div "sku - 1122334459" at bounding box center [329, 128] width 79 height 8
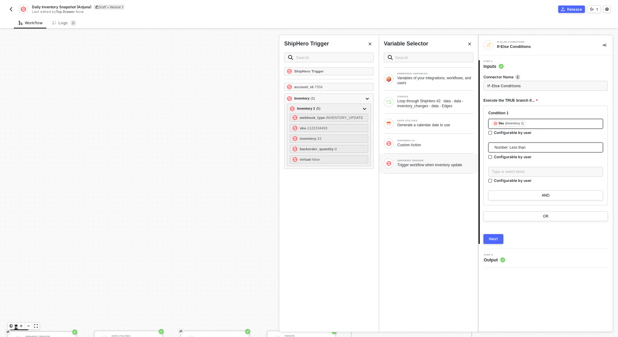
click at [526, 148] on span "Number: Less than" at bounding box center [547, 147] width 105 height 9
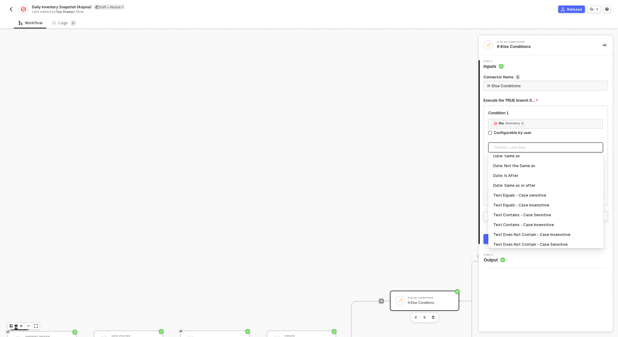
scroll to position [85, 0]
click at [531, 200] on div "Text Equals - Case Insensitive" at bounding box center [546, 201] width 105 height 7
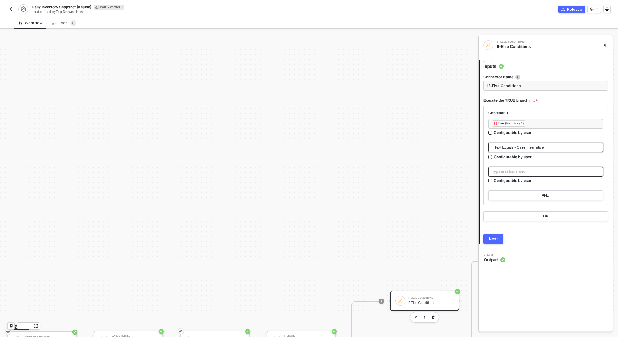
click at [524, 169] on div "Type or select items ﻿" at bounding box center [545, 172] width 107 height 6
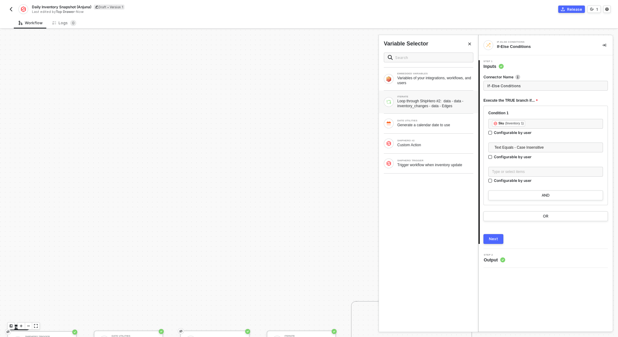
click at [454, 102] on div "Loop through ShipHero #2: data - data - inventory_changes - data - Edges" at bounding box center [436, 103] width 76 height 10
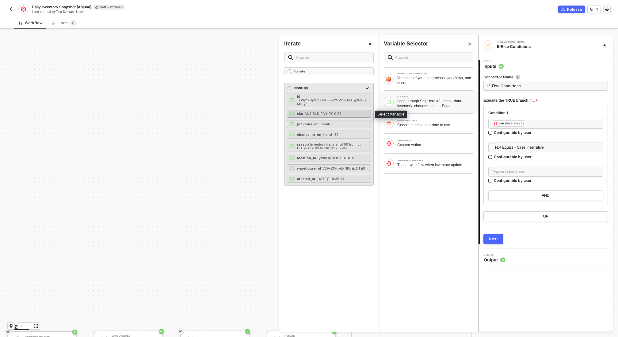
click at [353, 113] on div "sku - ANJ-BLK-FNY-PCK-24" at bounding box center [329, 114] width 84 height 8
type input "Only continue if Sku = Sku"
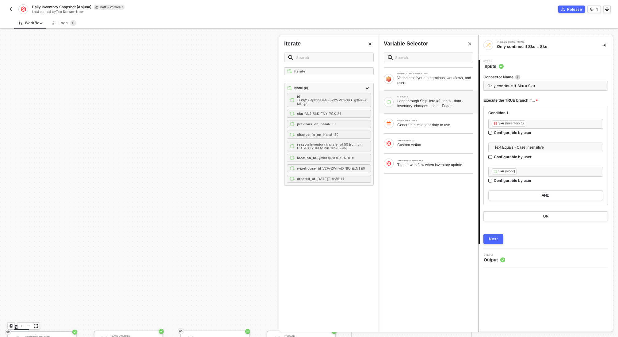
click at [494, 240] on div "Next" at bounding box center [493, 238] width 9 height 5
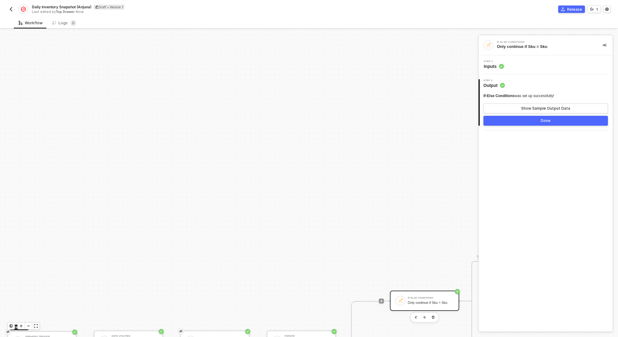
click at [544, 120] on div "Done" at bounding box center [546, 120] width 10 height 5
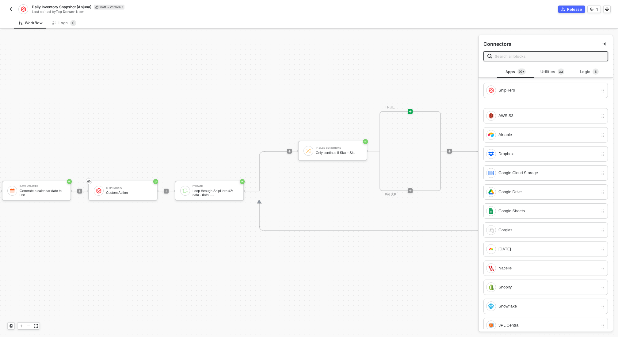
scroll to position [161, 200]
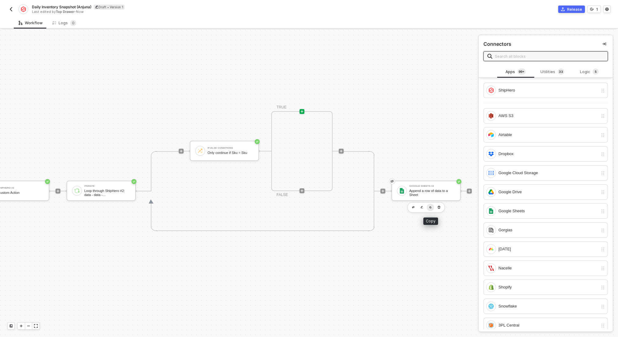
click at [432, 207] on button "button" at bounding box center [430, 206] width 7 height 7
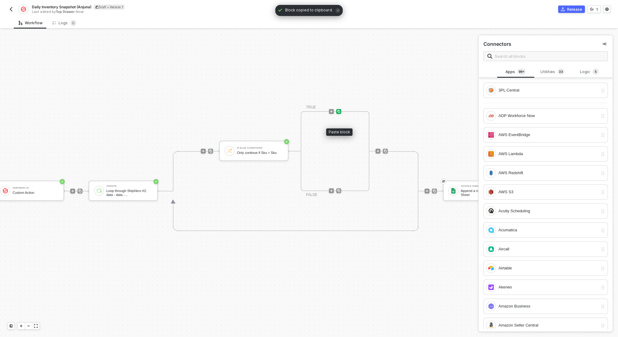
click at [340, 111] on img at bounding box center [339, 112] width 4 height 4
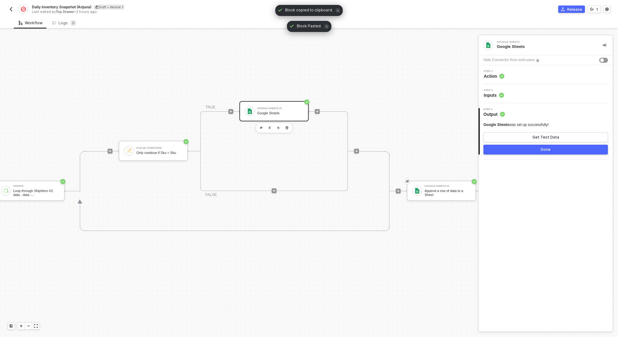
scroll to position [161, 319]
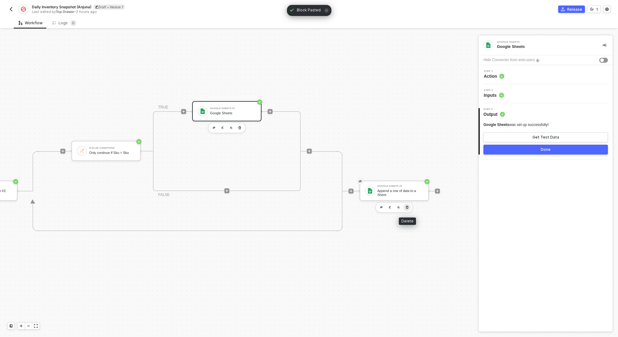
click at [407, 205] on icon "button" at bounding box center [408, 207] width 4 height 5
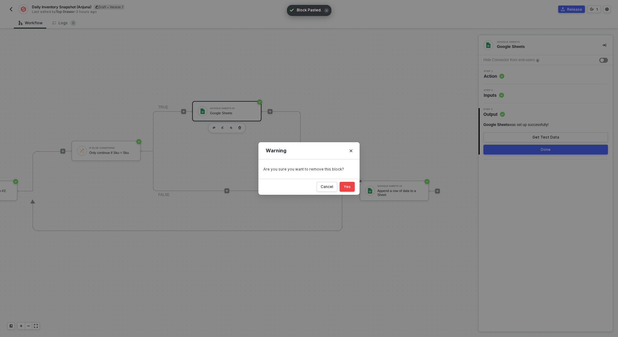
click at [352, 183] on button "Yes" at bounding box center [347, 187] width 15 height 10
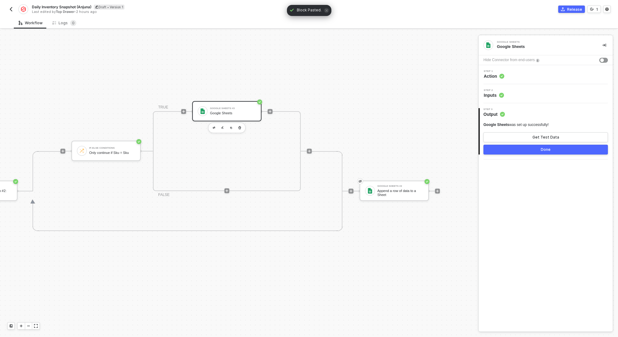
scroll to position [161, 232]
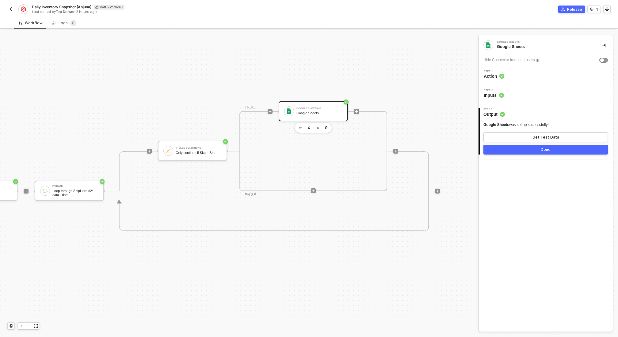
click at [504, 94] on icon at bounding box center [501, 95] width 5 height 5
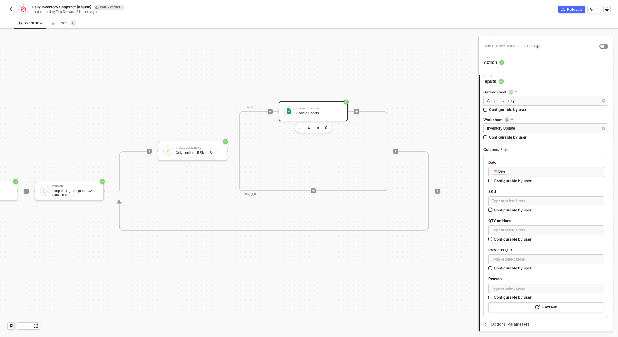
scroll to position [24, 0]
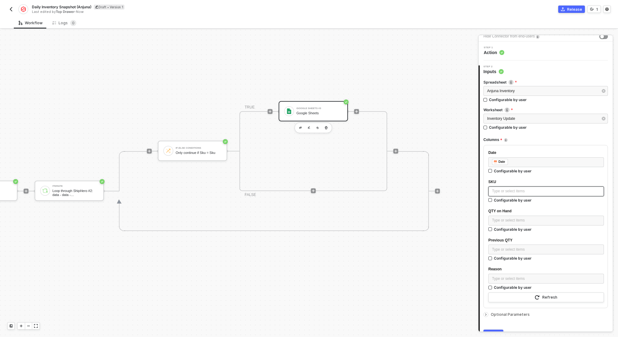
click at [532, 193] on div "Type or select items ﻿" at bounding box center [546, 191] width 108 height 6
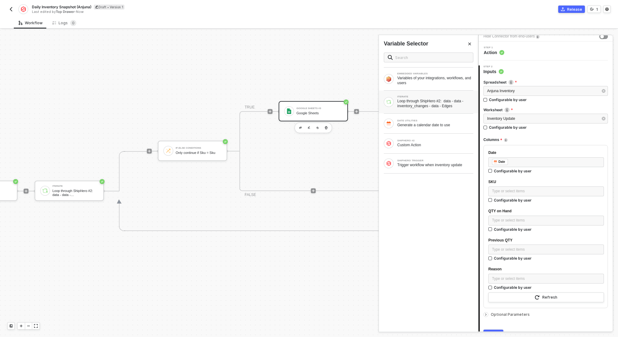
click at [439, 105] on div "Loop through ShipHero #2: data - data - inventory_changes - data - Edges" at bounding box center [436, 103] width 76 height 10
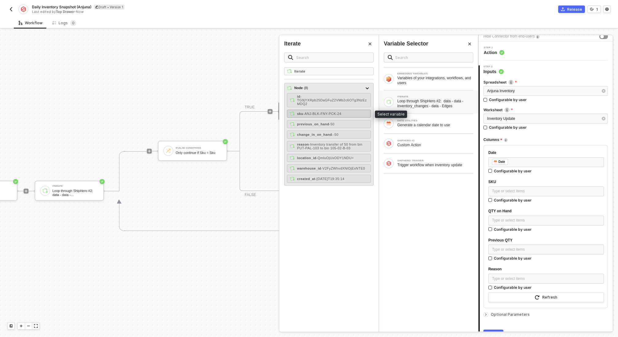
click at [341, 112] on span "- ANJ-BLK-FNY-PCK-24" at bounding box center [322, 114] width 38 height 4
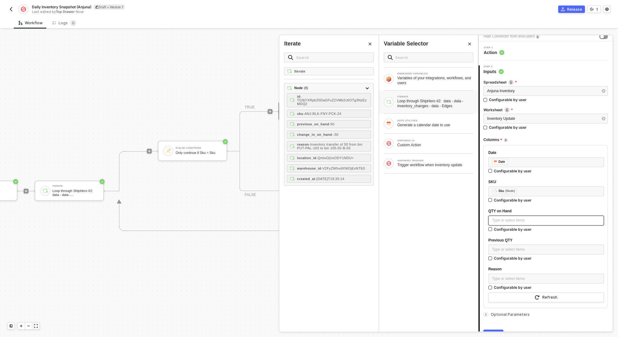
click at [507, 221] on div "Type or select items ﻿" at bounding box center [546, 220] width 108 height 6
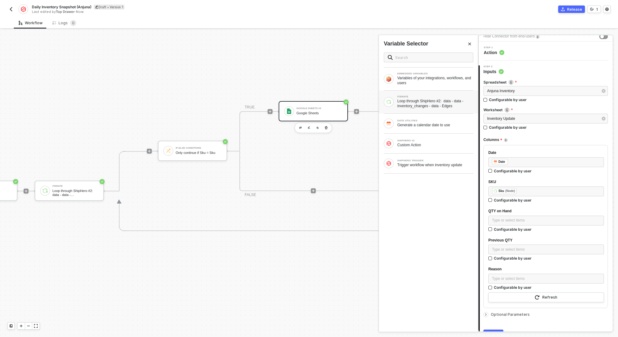
click at [428, 107] on div "Loop through ShipHero #2: data - data - inventory_changes - data - Edges" at bounding box center [436, 103] width 76 height 10
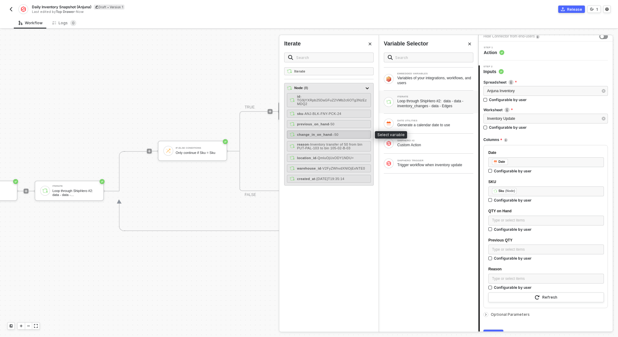
click at [335, 134] on span "- -50" at bounding box center [335, 135] width 6 height 4
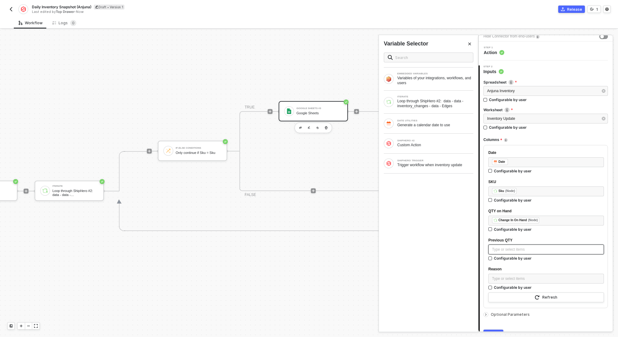
click at [514, 251] on div "Type or select items ﻿" at bounding box center [546, 249] width 108 height 6
click at [428, 102] on div "Loop through ShipHero #2: data - data - inventory_changes - data - Edges" at bounding box center [436, 103] width 76 height 10
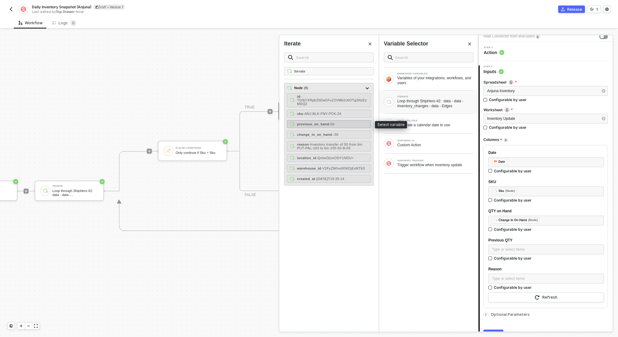
click at [329, 123] on strong "previous_on_hand" at bounding box center [313, 124] width 32 height 4
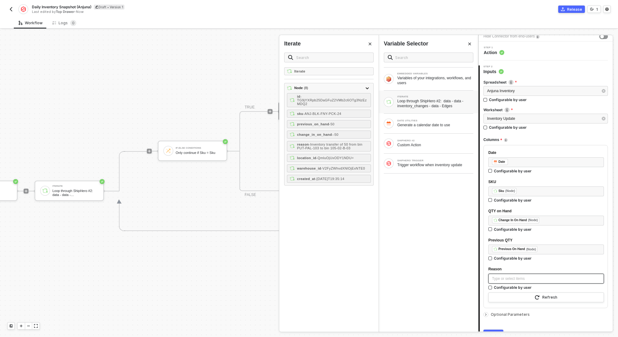
click at [513, 275] on div "Type or select items ﻿" at bounding box center [546, 278] width 108 height 6
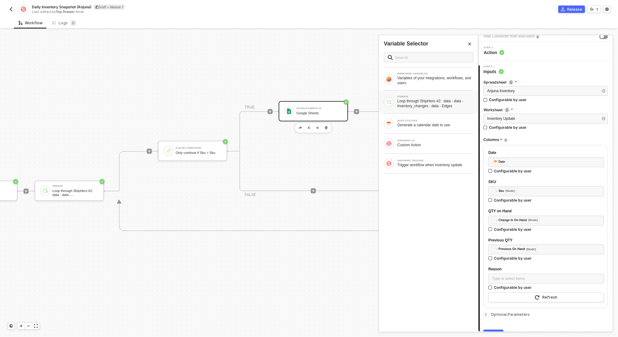
click at [419, 106] on div "Loop through ShipHero #2: data - data - inventory_changes - data - Edges" at bounding box center [436, 103] width 76 height 10
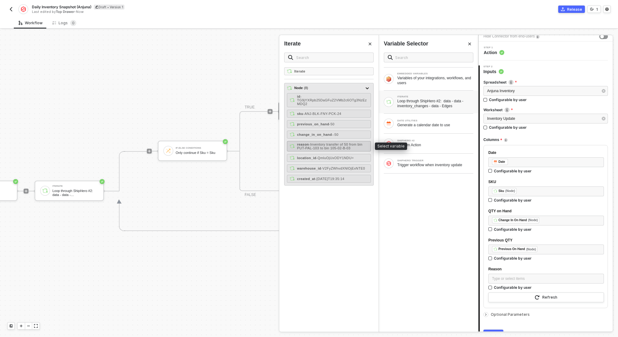
click at [344, 145] on span "- Inventory transfer of 50 from bin PUT-PAL-103 to bin 105-02-B-03" at bounding box center [329, 145] width 65 height 7
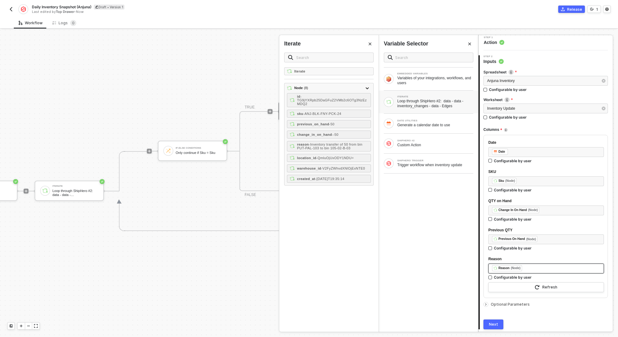
scroll to position [55, 0]
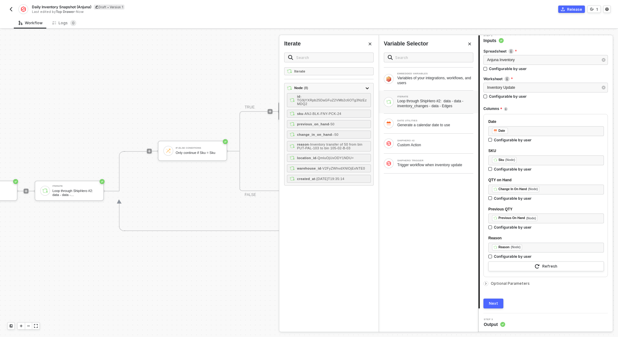
click at [492, 302] on div "Next" at bounding box center [493, 303] width 9 height 5
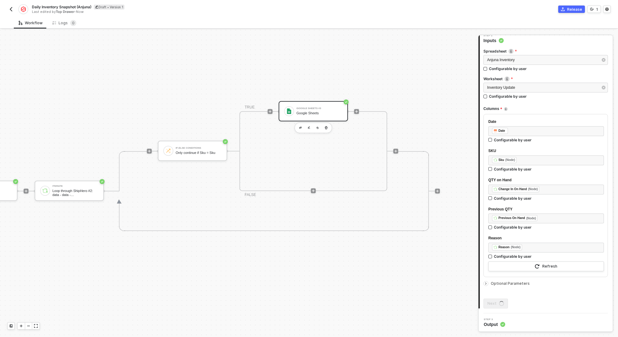
scroll to position [0, 0]
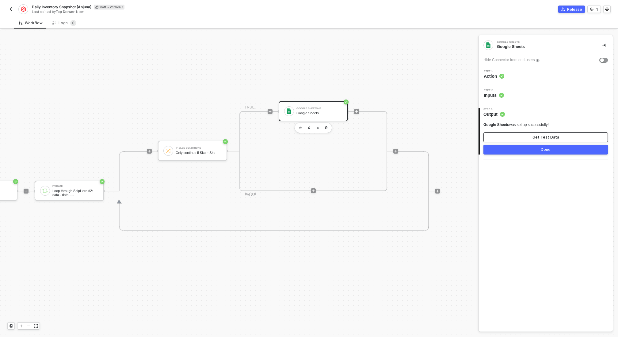
click at [560, 137] on button "Get Test Data" at bounding box center [546, 137] width 125 height 10
click at [603, 59] on div "button" at bounding box center [603, 60] width 4 height 4
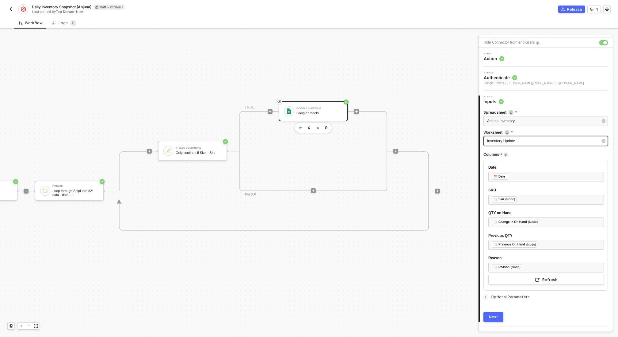
scroll to position [31, 0]
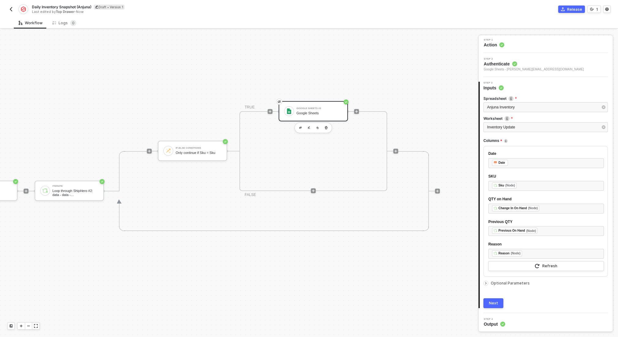
click at [493, 298] on button "Next" at bounding box center [494, 303] width 20 height 10
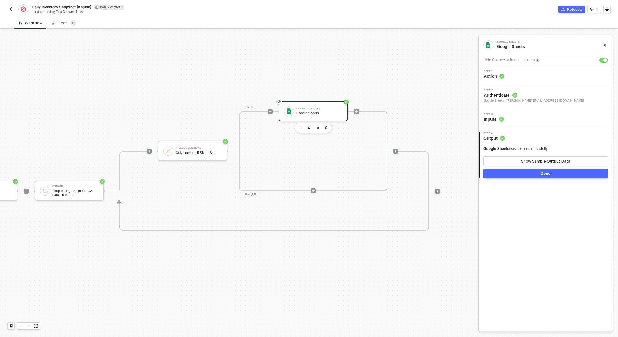
click at [549, 175] on button "Done" at bounding box center [546, 173] width 125 height 10
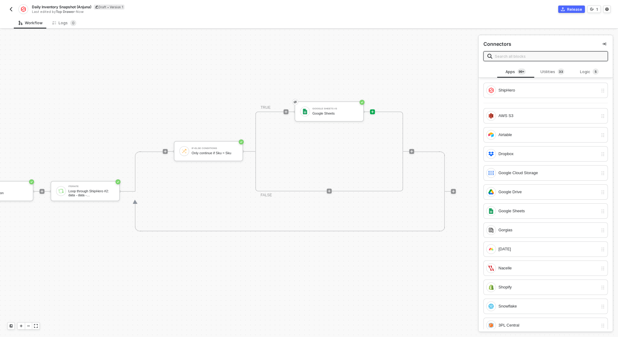
scroll to position [160, 232]
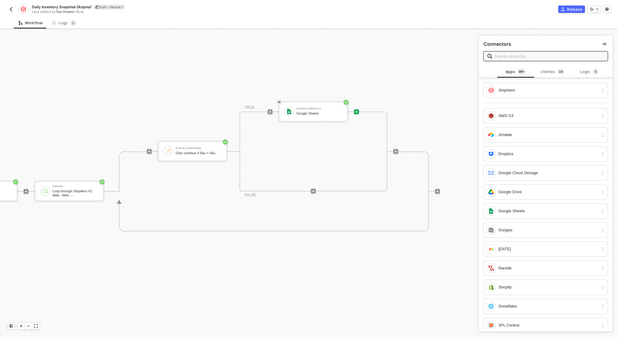
click at [573, 7] on div "Release" at bounding box center [575, 9] width 15 height 5
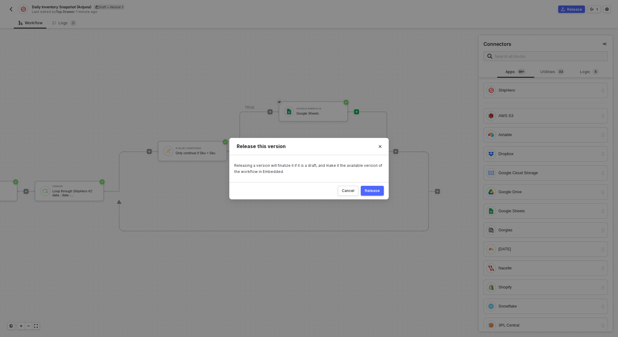
click at [369, 191] on div "Release" at bounding box center [372, 190] width 15 height 5
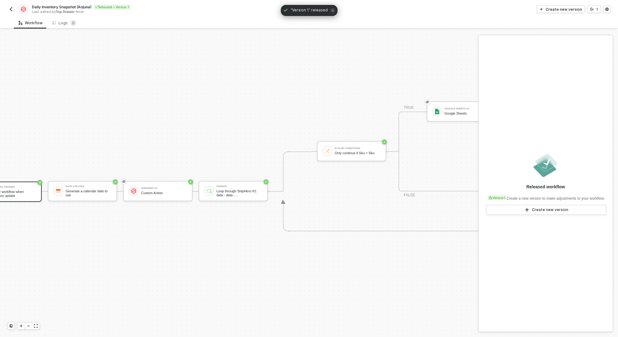
scroll to position [160, 0]
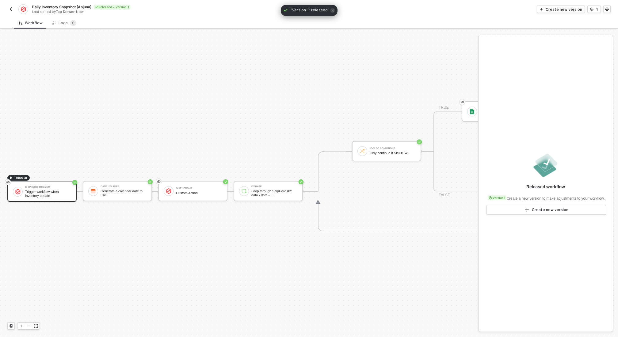
click at [12, 8] on img "button" at bounding box center [11, 9] width 5 height 5
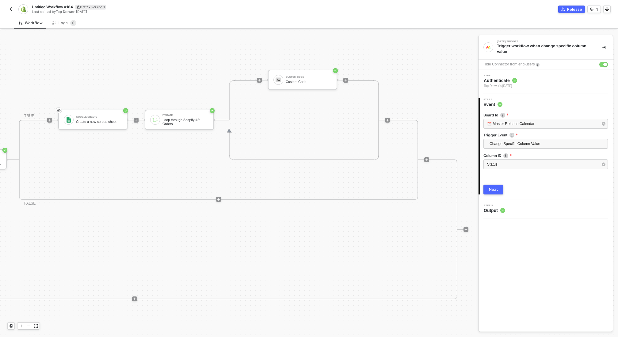
scroll to position [199, 652]
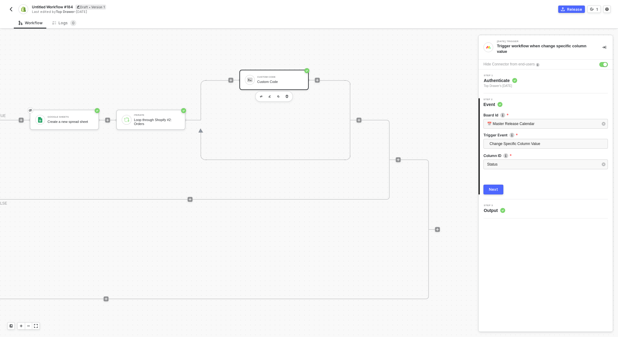
click at [287, 77] on div "Custom Code" at bounding box center [280, 77] width 46 height 2
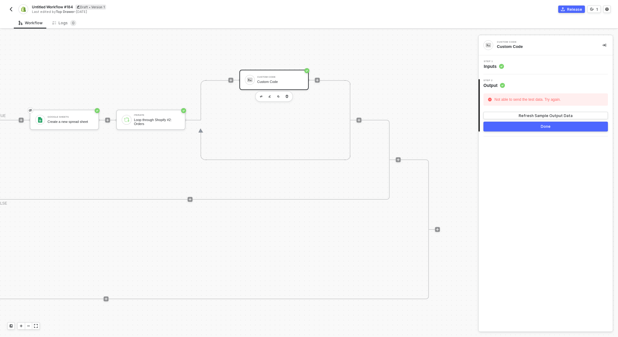
click at [12, 10] on img "button" at bounding box center [11, 9] width 5 height 5
